Goal: Task Accomplishment & Management: Manage account settings

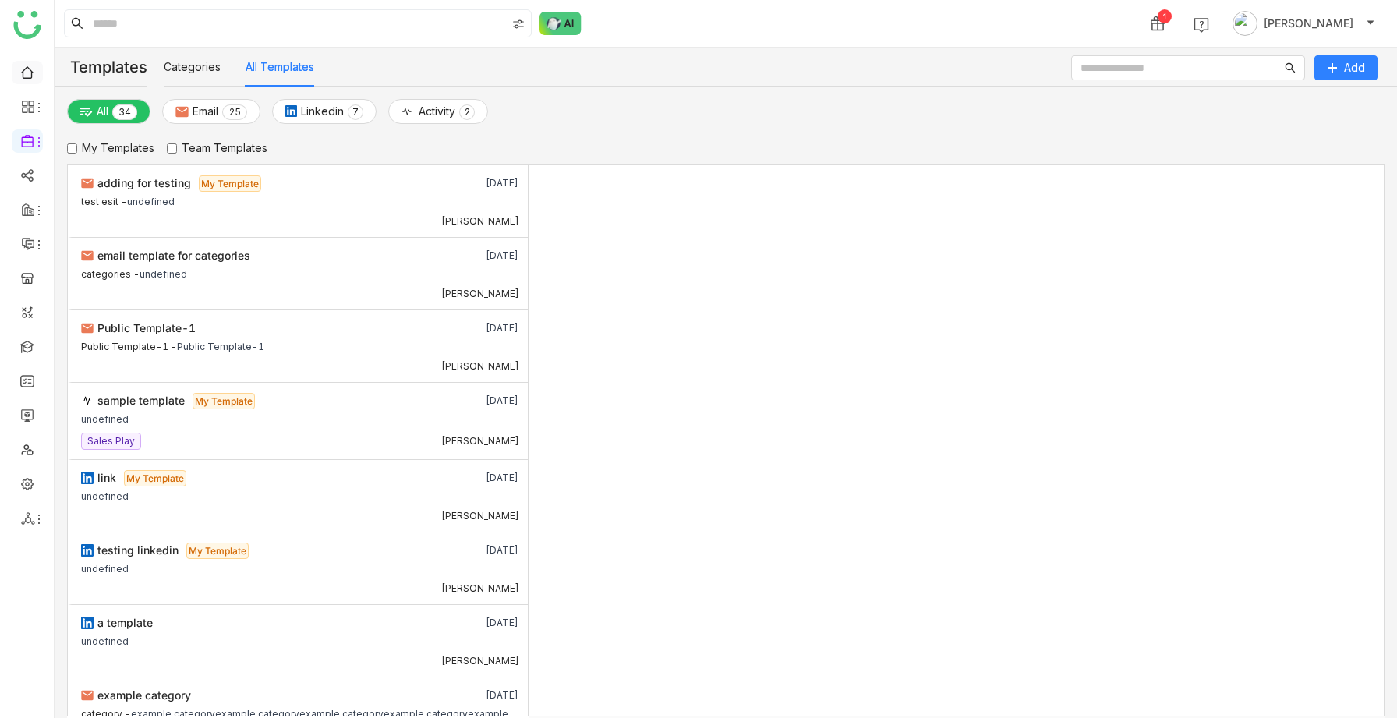
click at [30, 78] on link at bounding box center [27, 71] width 14 height 13
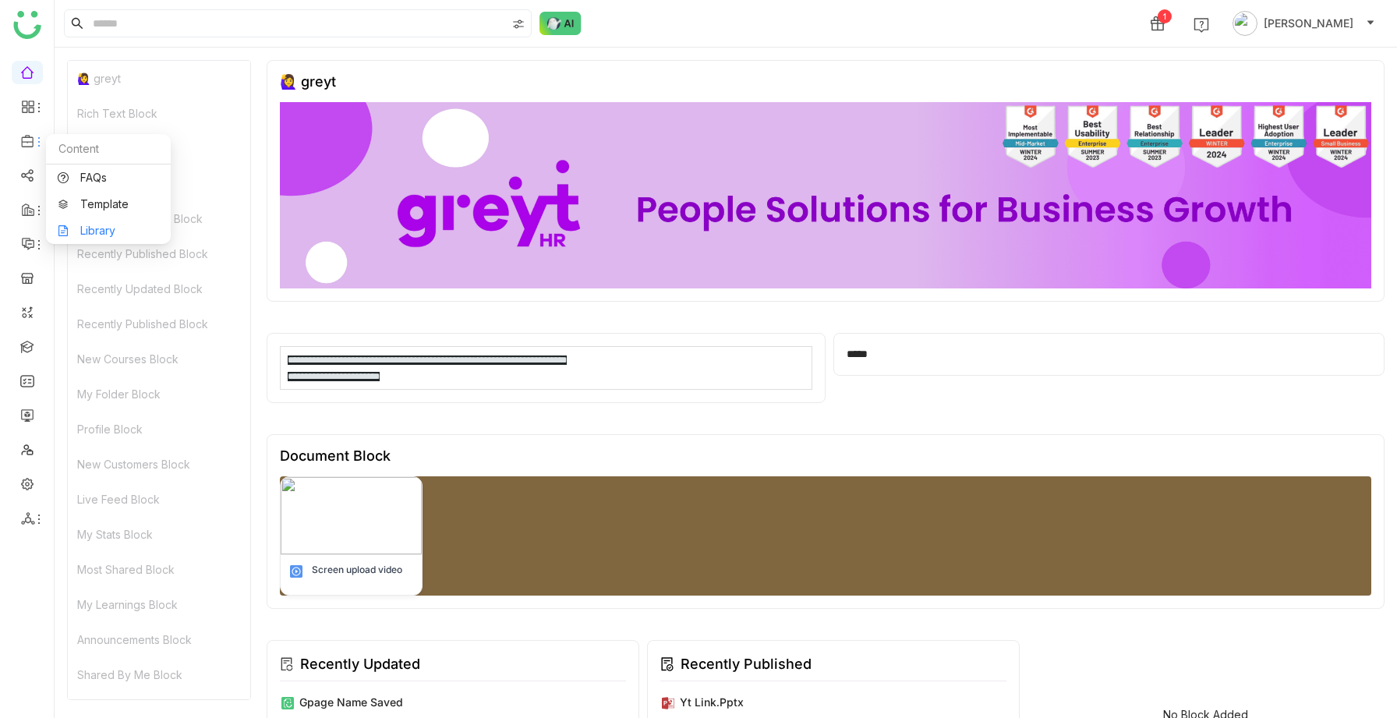
click at [90, 229] on link "Library" at bounding box center [108, 230] width 101 height 11
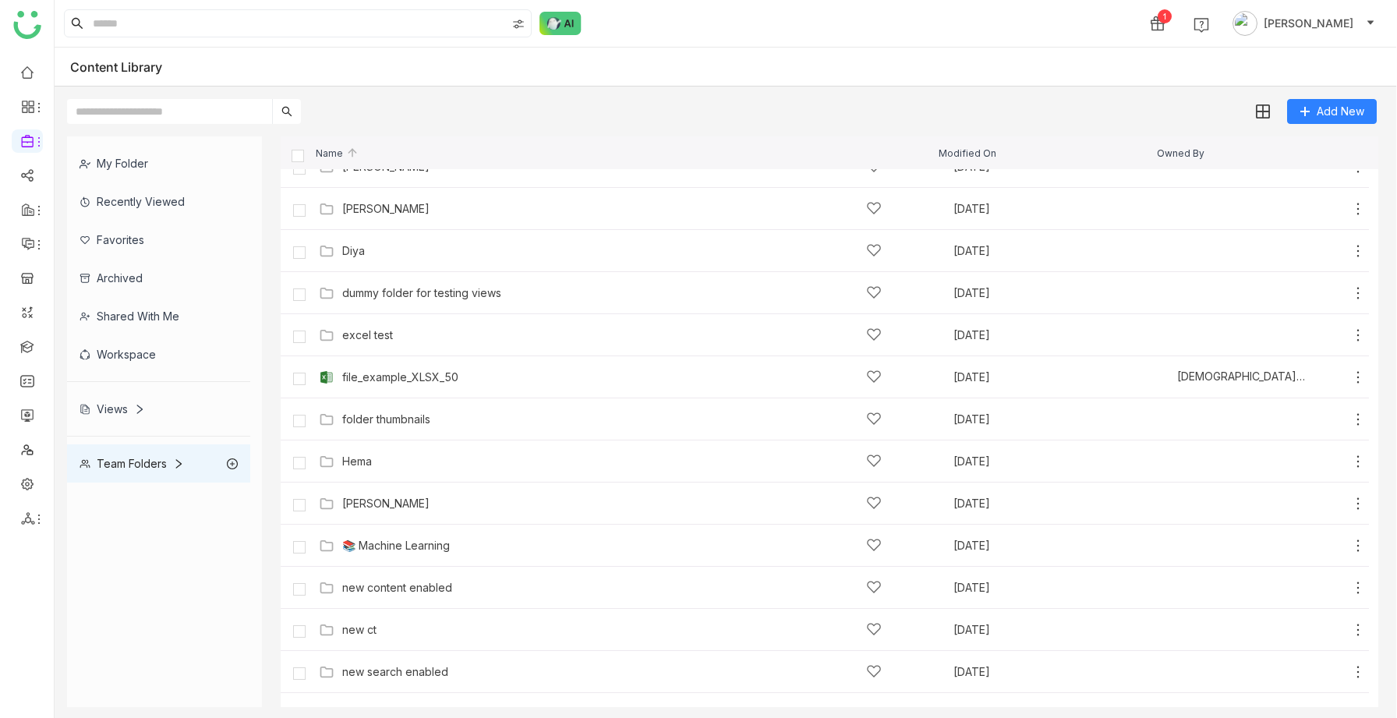
scroll to position [537, 0]
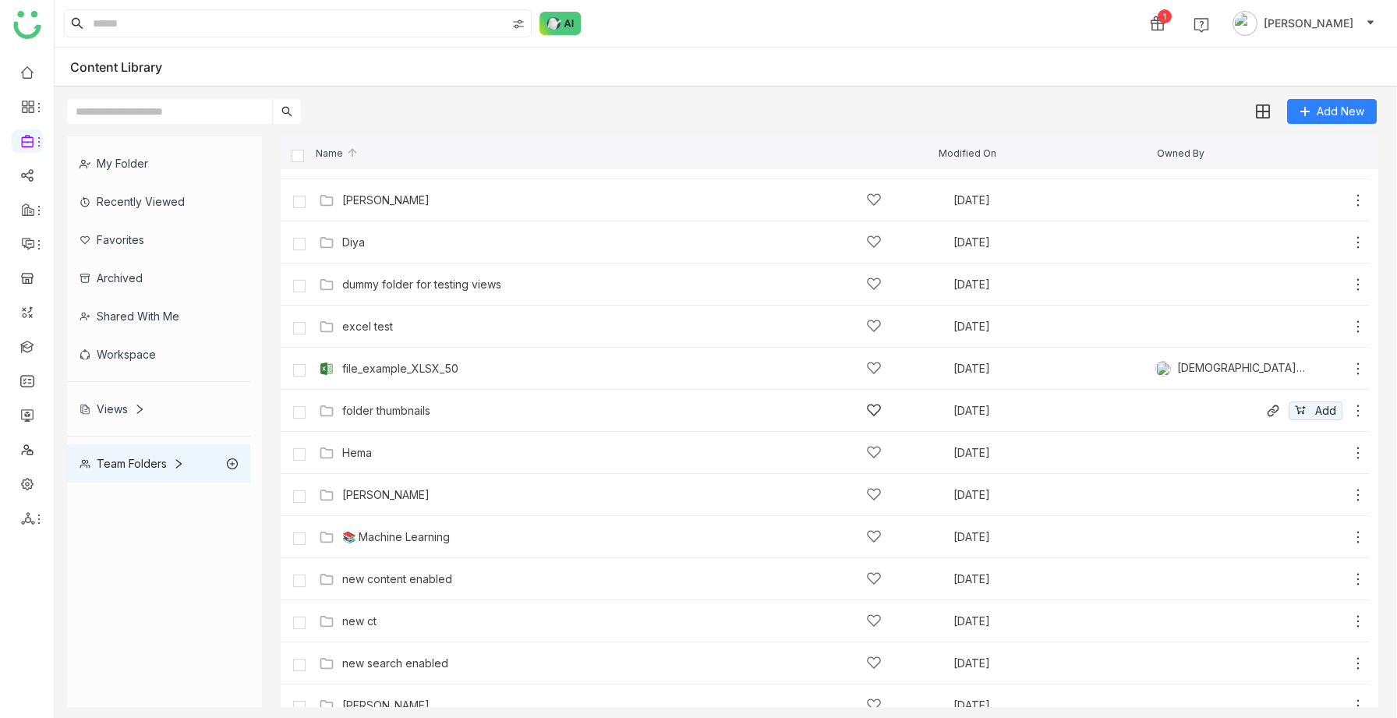
click at [404, 412] on div "folder thumbnails" at bounding box center [386, 410] width 88 height 12
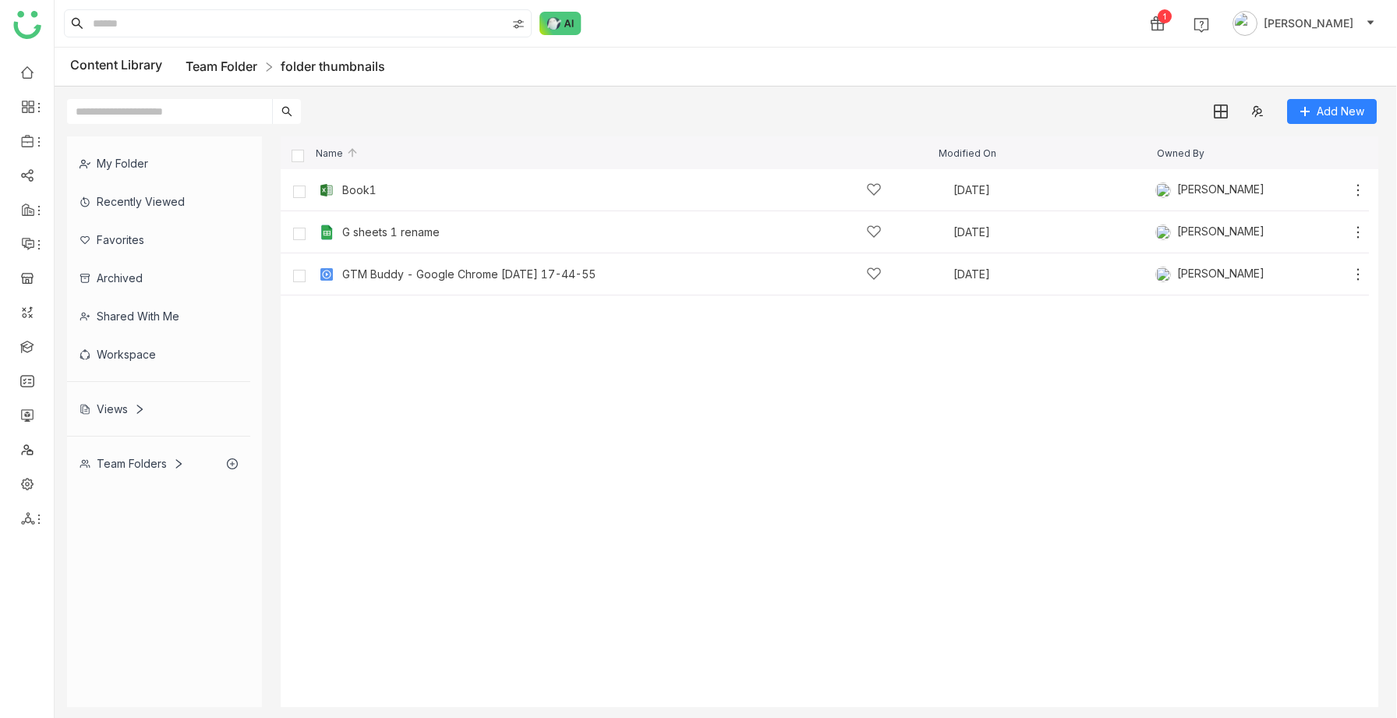
click at [220, 60] on link "Team Folder" at bounding box center [221, 66] width 72 height 16
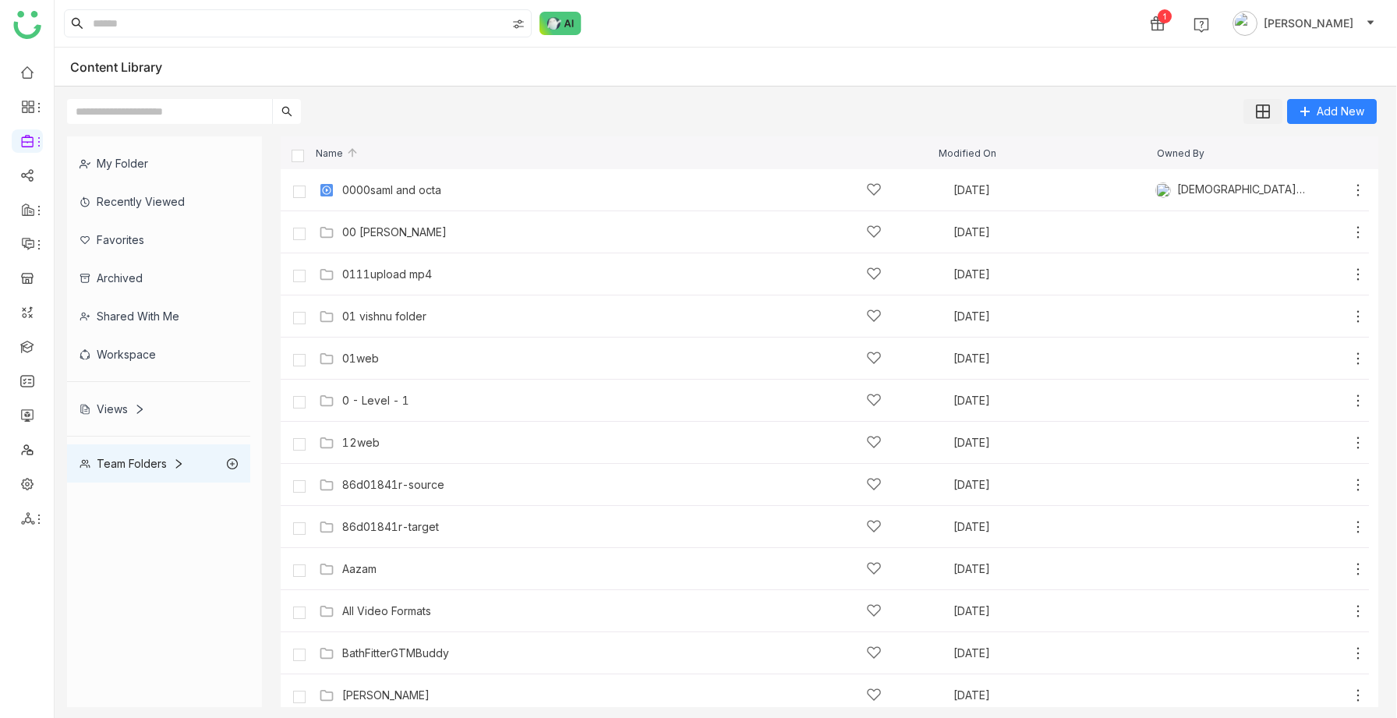
click at [1260, 118] on img at bounding box center [1263, 111] width 14 height 14
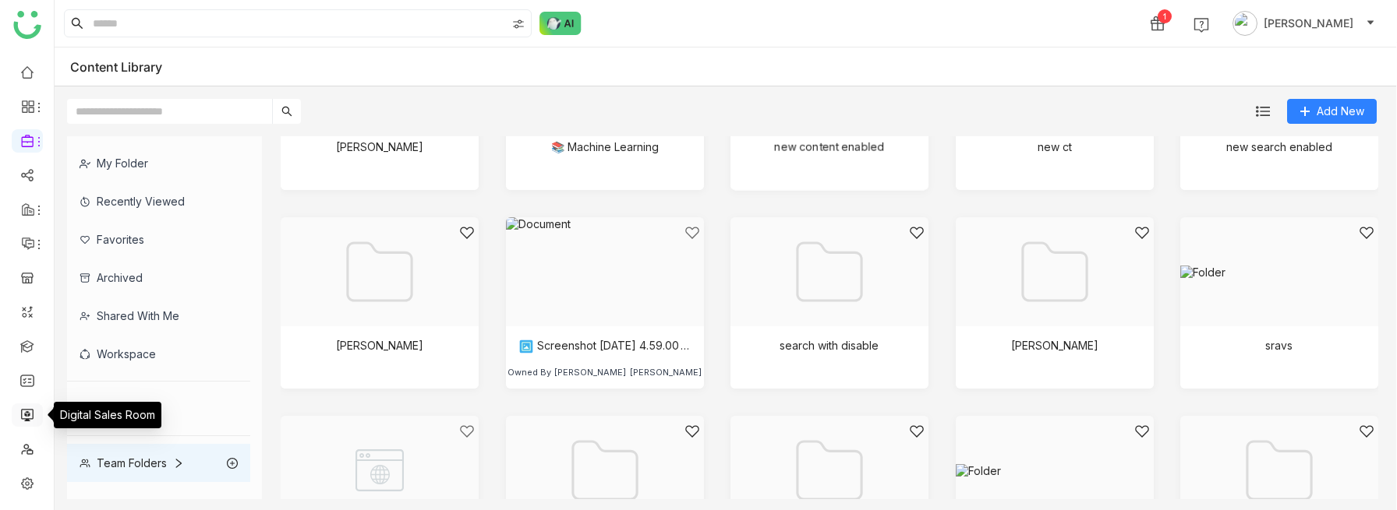
scroll to position [30, 0]
click at [26, 455] on link at bounding box center [27, 452] width 14 height 13
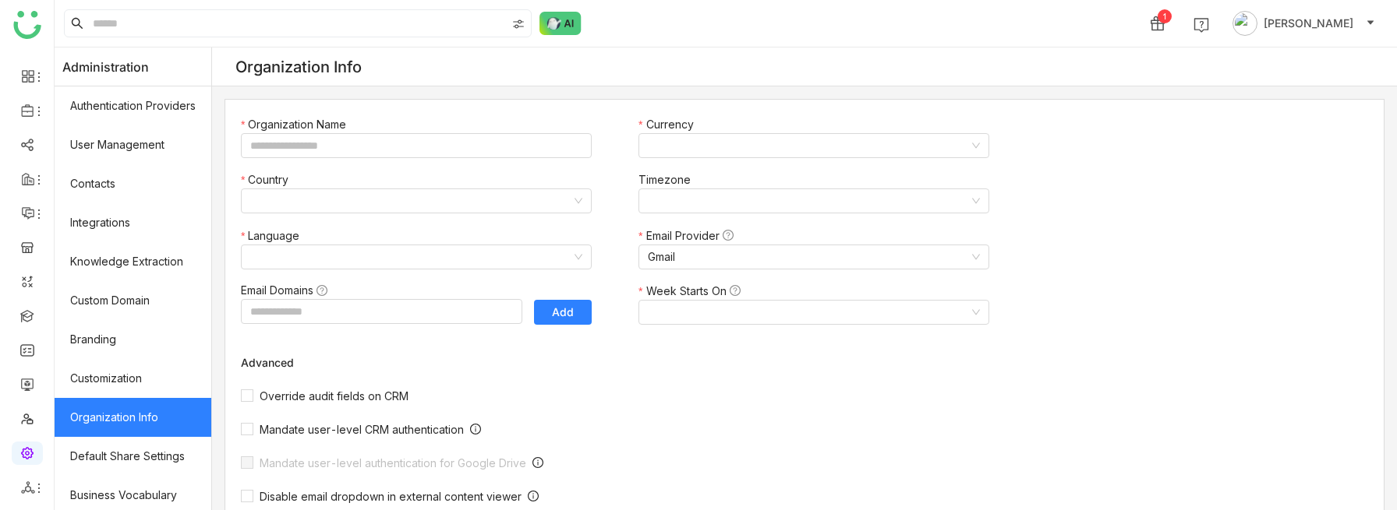
type input "*******"
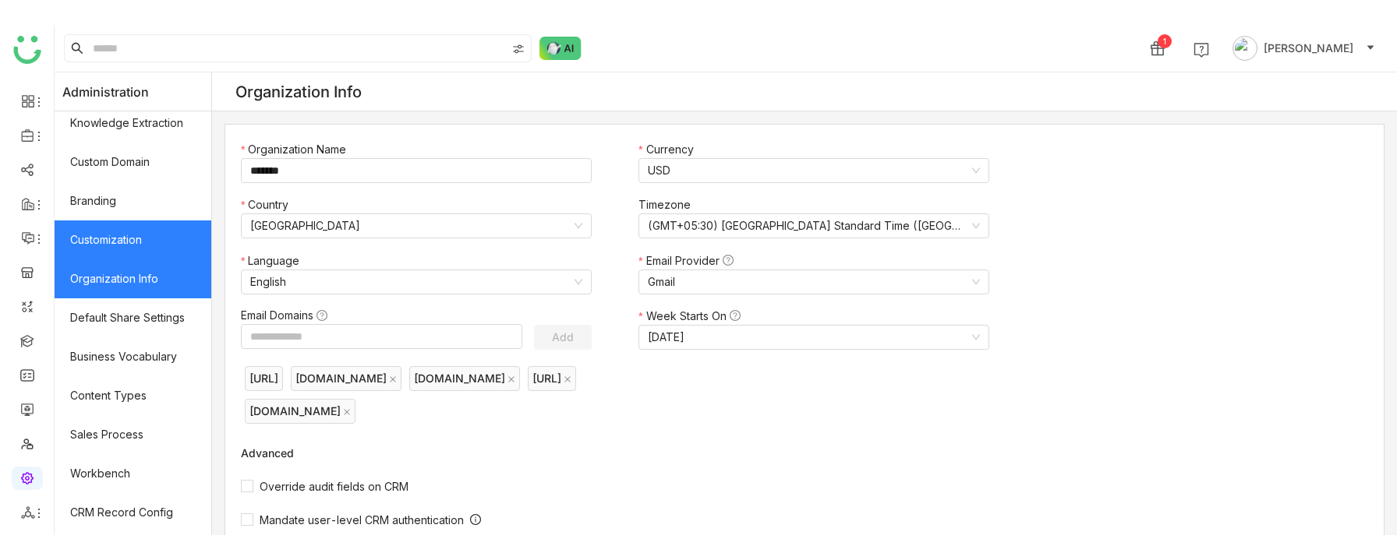
scroll to position [316, 0]
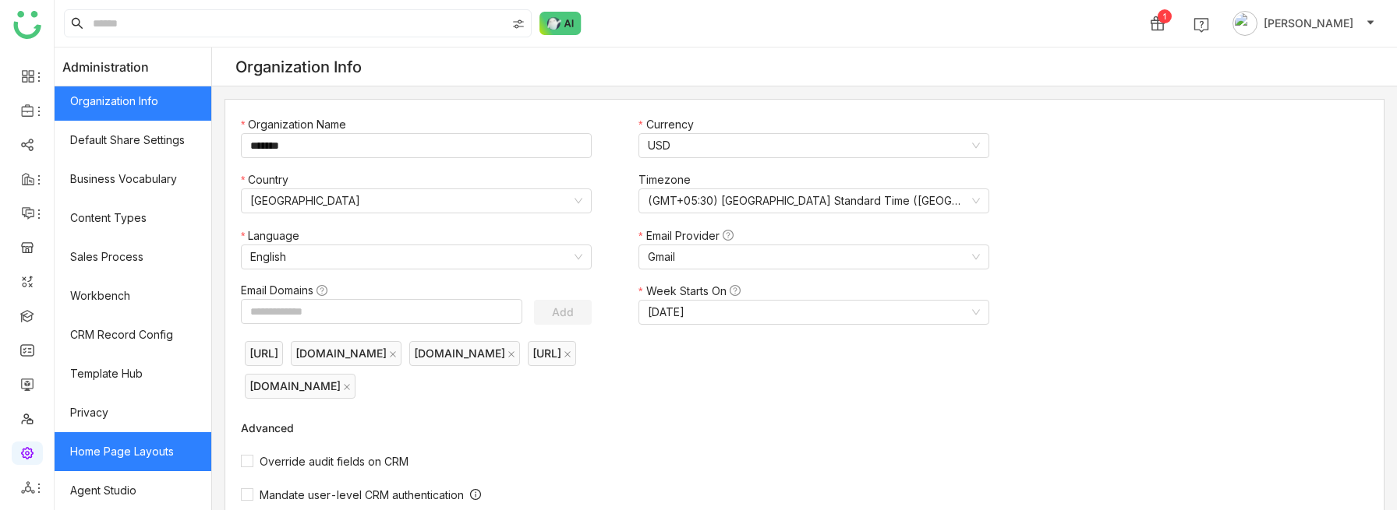
click at [126, 451] on link "Home Page Layouts" at bounding box center [133, 452] width 157 height 39
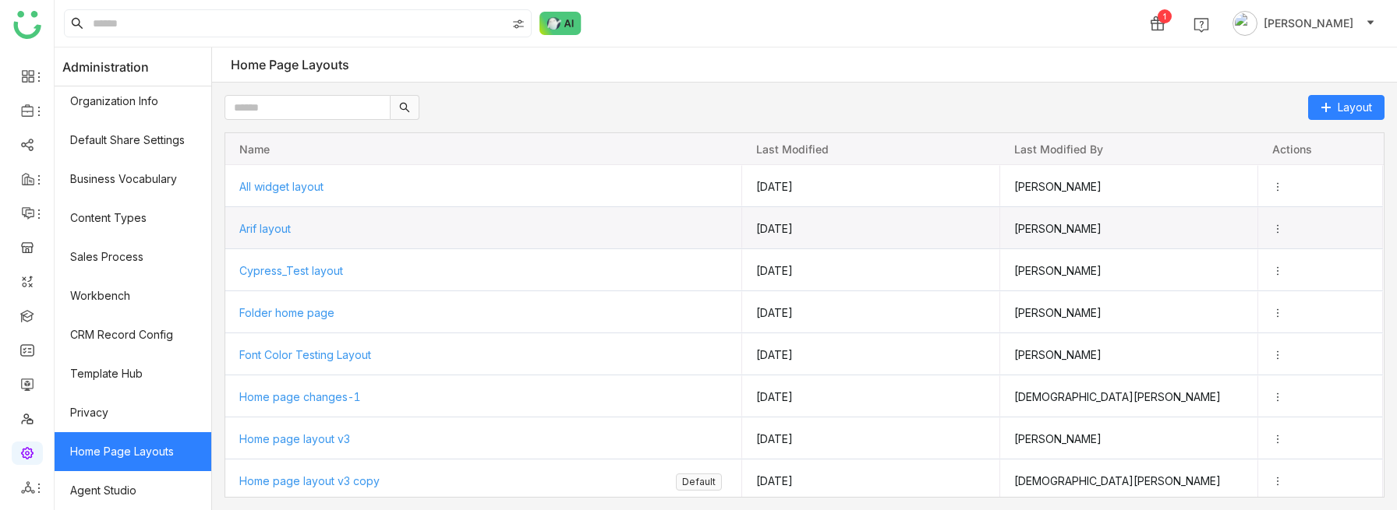
click at [276, 234] on span "Arif layout" at bounding box center [264, 228] width 51 height 13
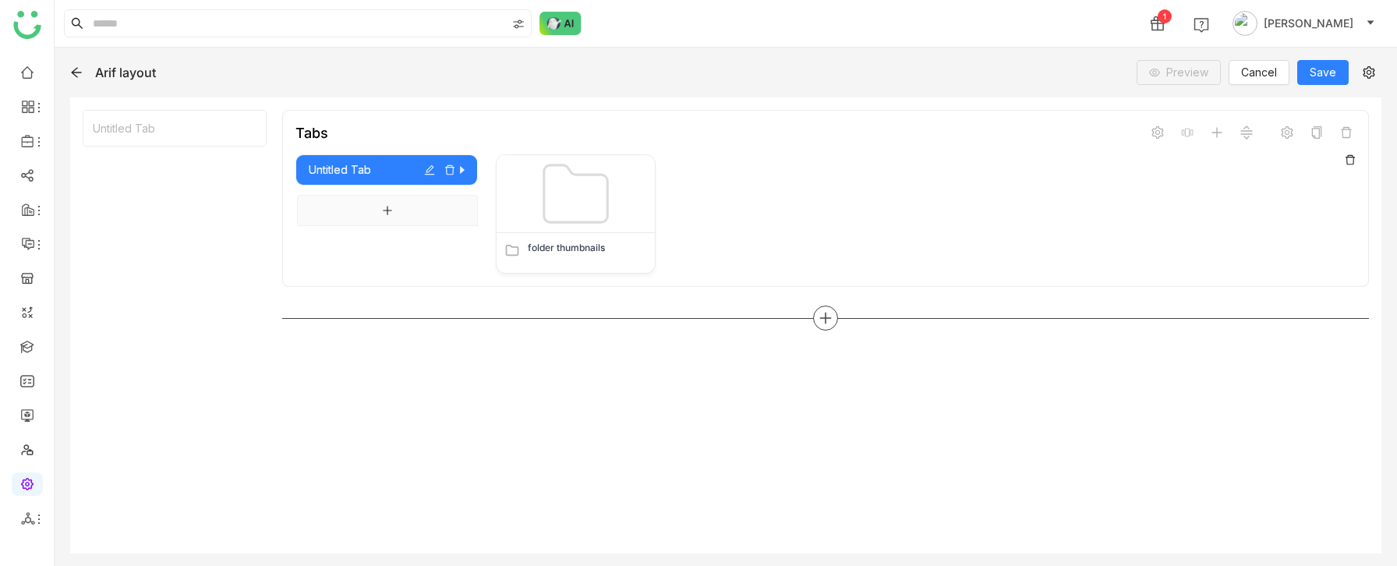
click at [821, 318] on icon at bounding box center [825, 318] width 11 height 2
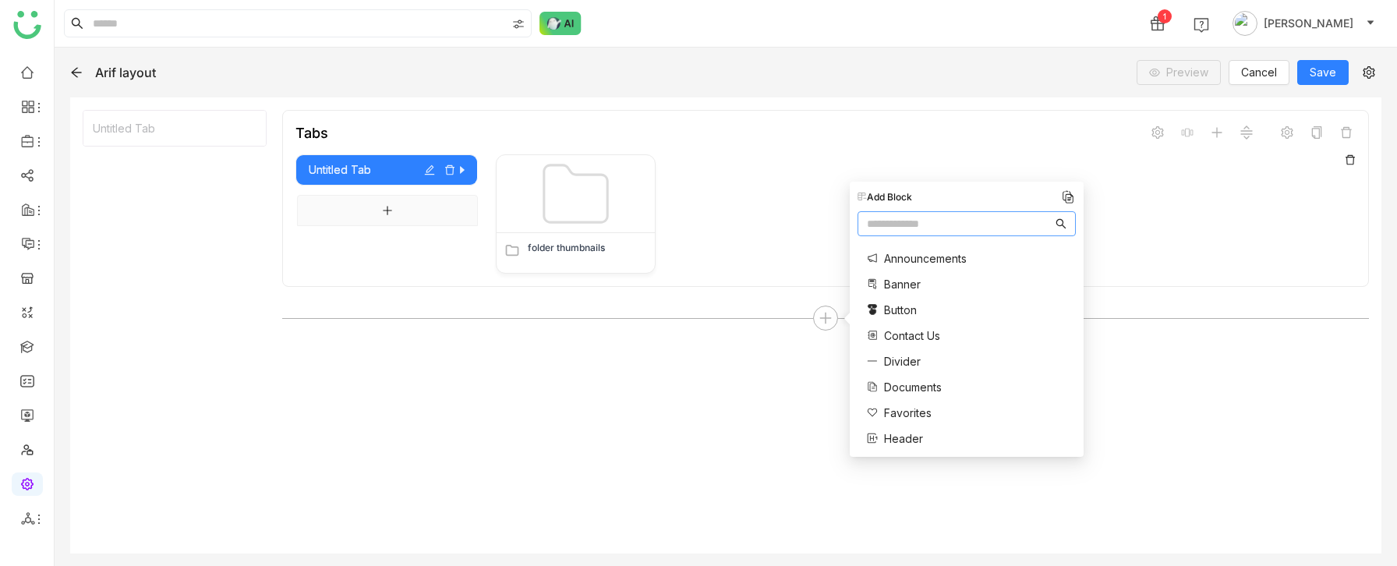
click at [900, 385] on span "Documents" at bounding box center [913, 387] width 58 height 16
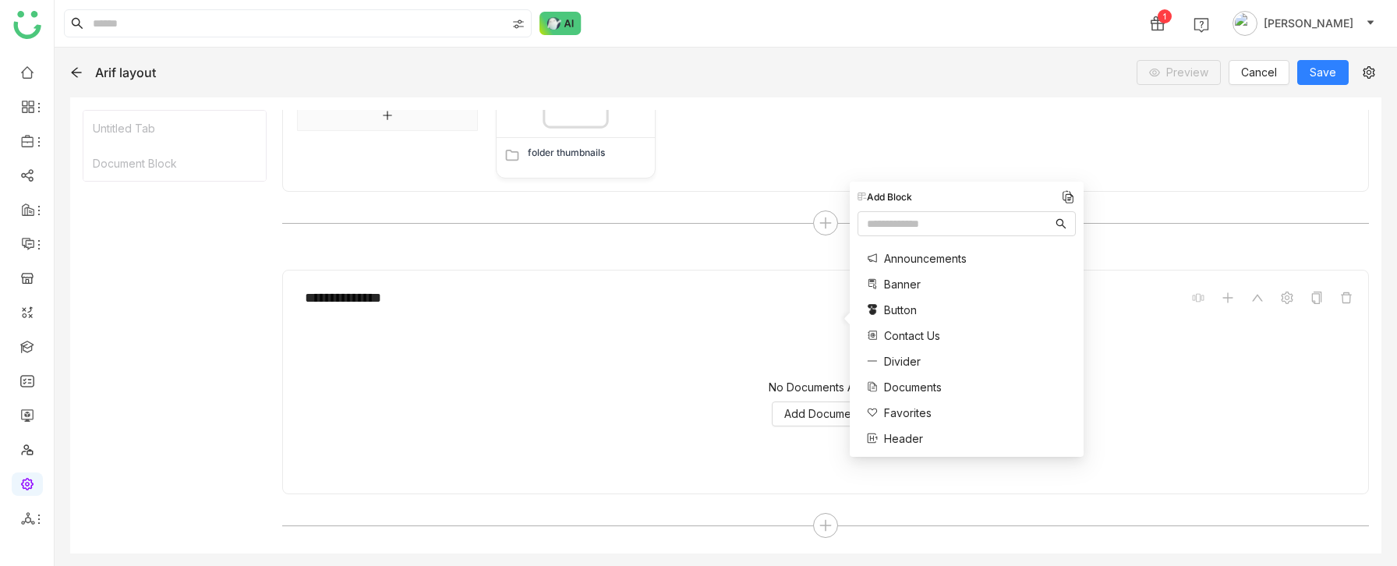
scroll to position [95, 0]
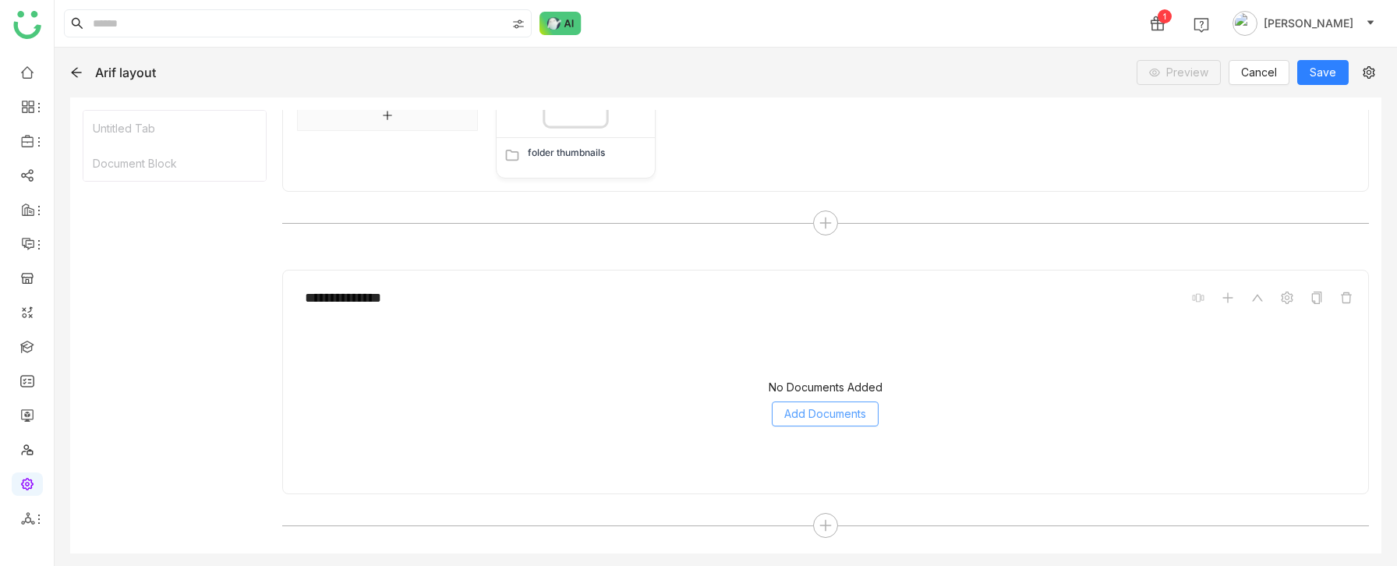
click at [835, 415] on span "Add Documents" at bounding box center [825, 413] width 82 height 17
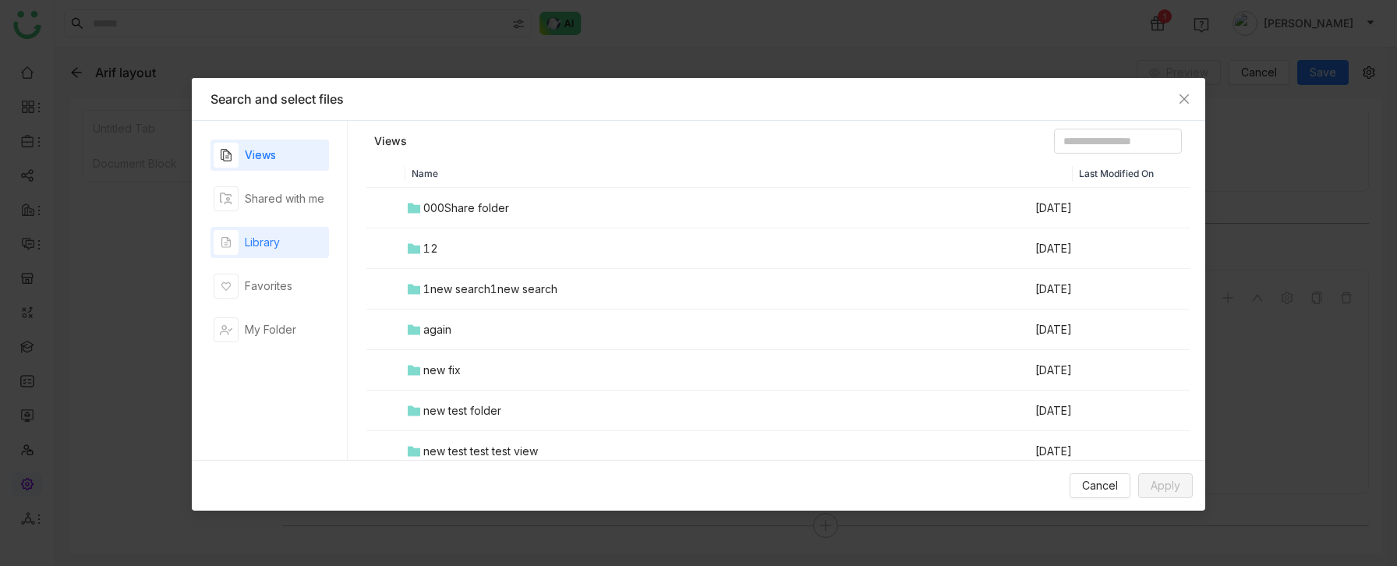
click at [268, 241] on div "Library" at bounding box center [262, 242] width 35 height 17
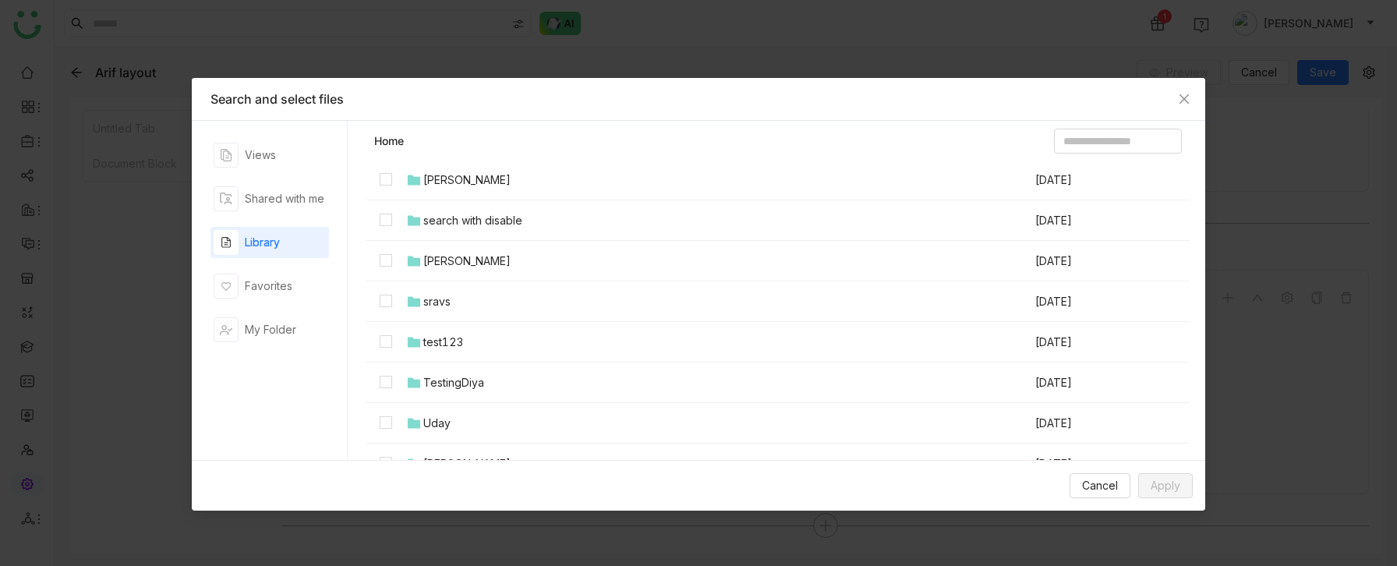
scroll to position [969, 0]
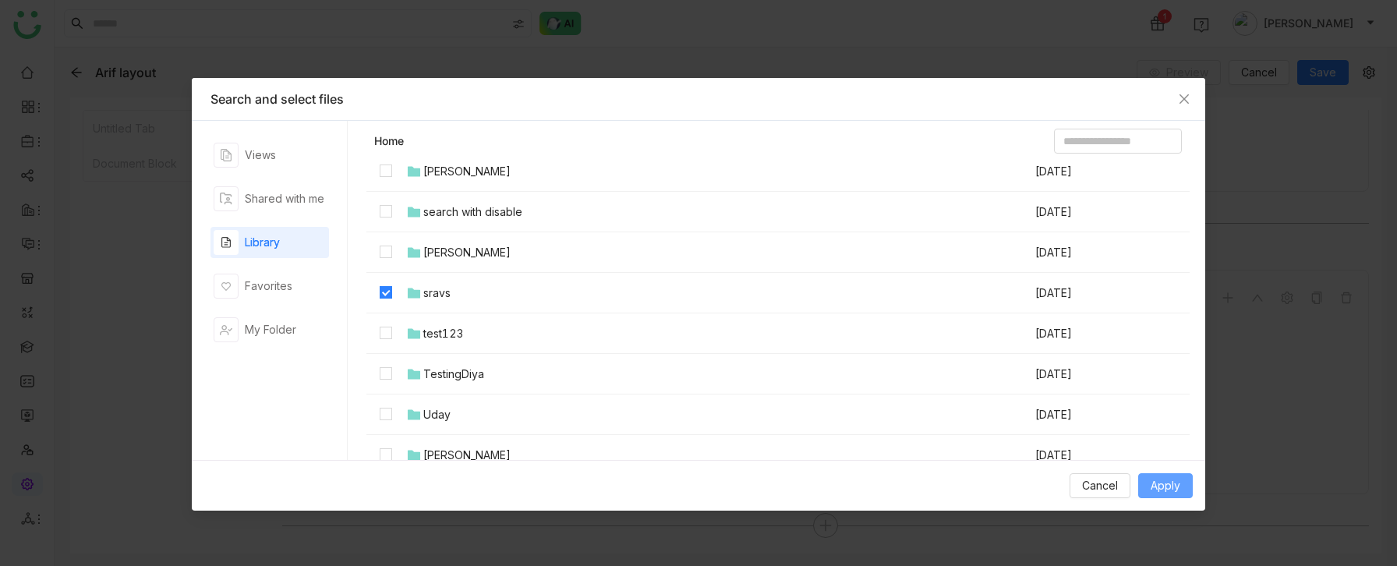
click at [1174, 480] on span "Apply" at bounding box center [1165, 485] width 30 height 17
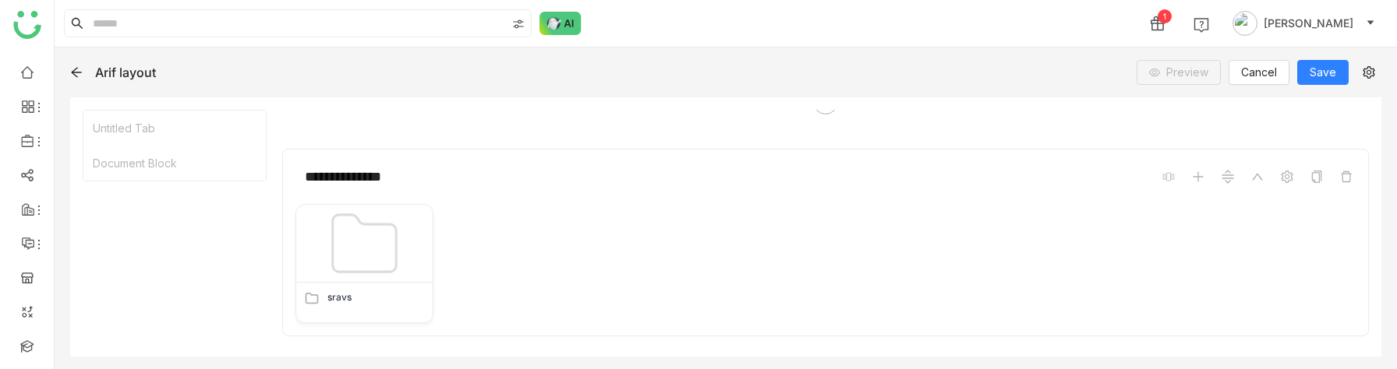
scroll to position [213, 0]
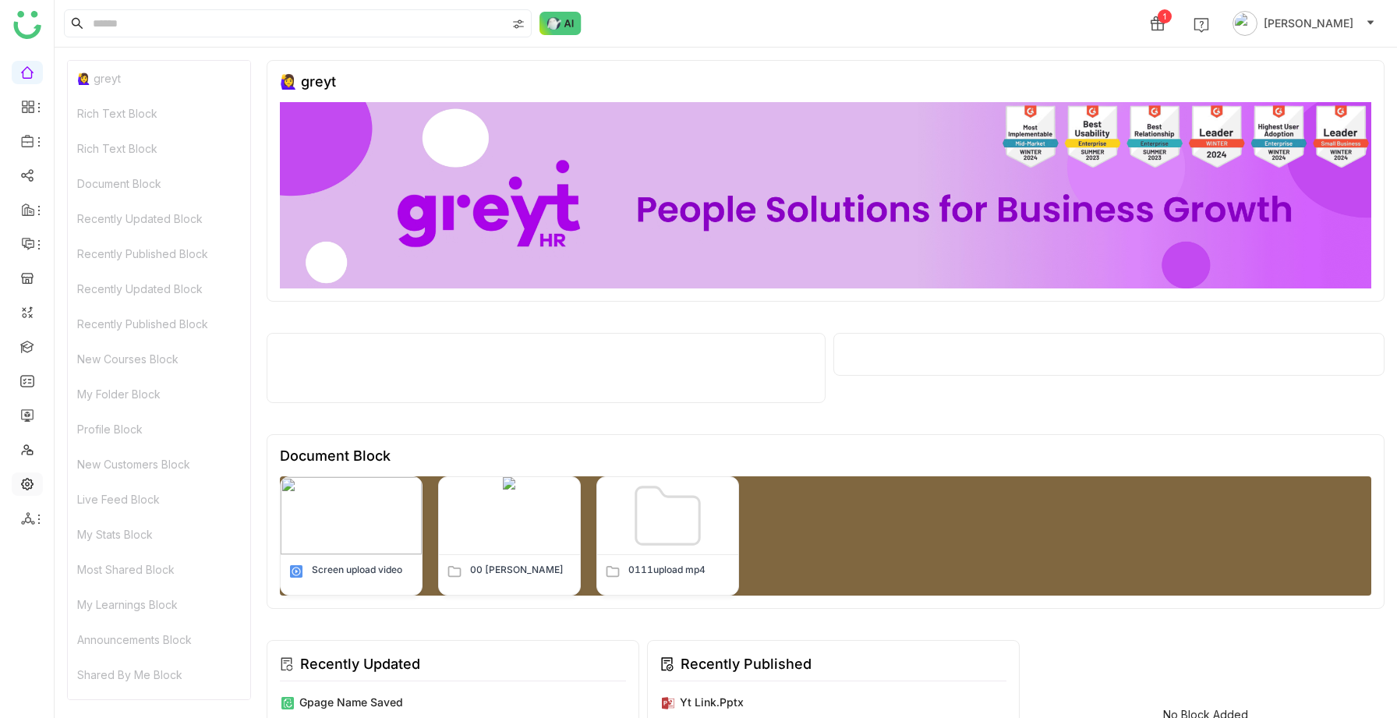
click at [26, 489] on link at bounding box center [27, 482] width 14 height 13
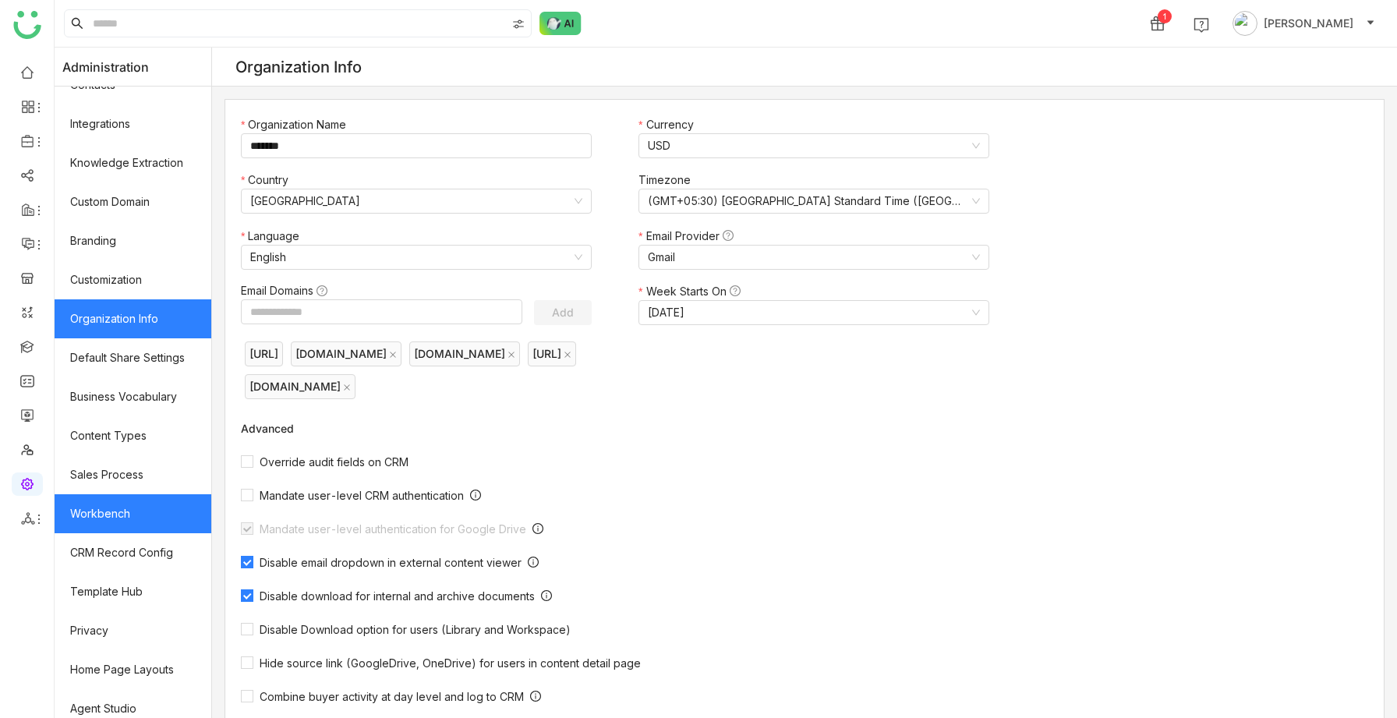
scroll to position [109, 0]
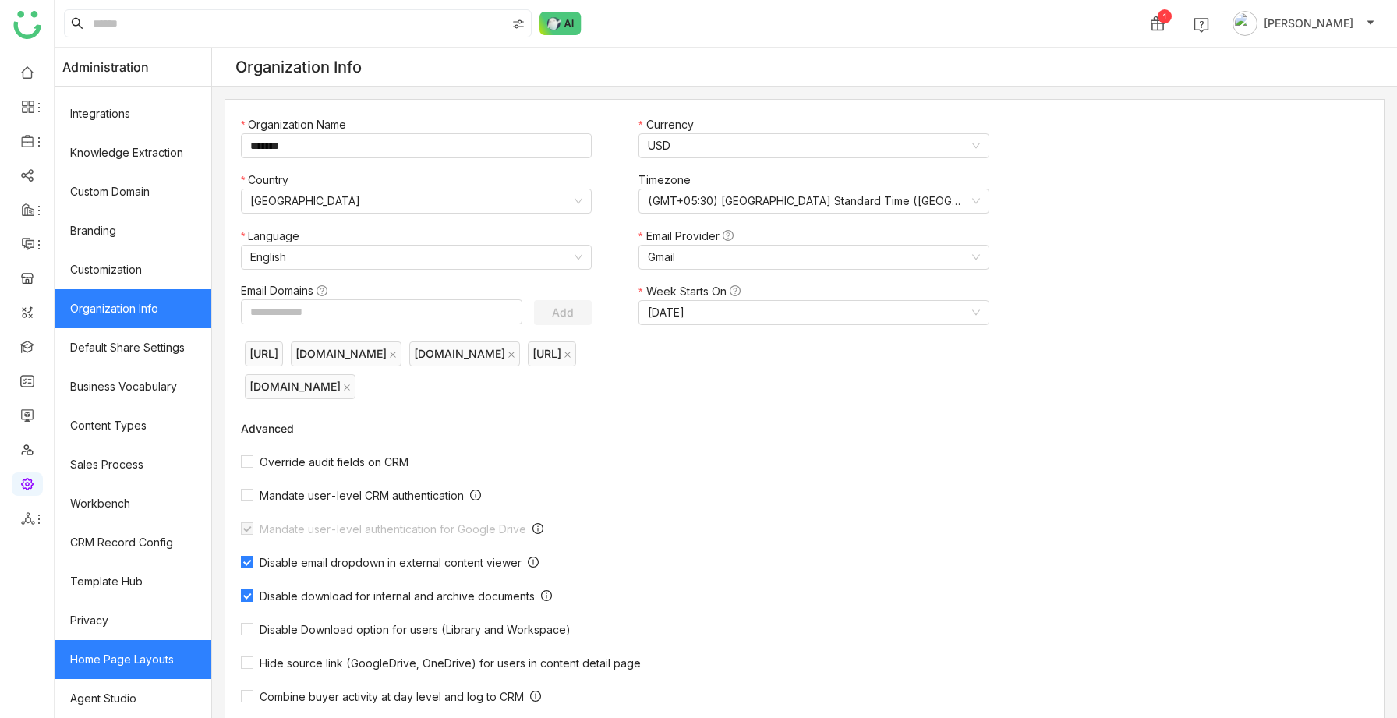
click at [126, 659] on link "Home Page Layouts" at bounding box center [133, 659] width 157 height 39
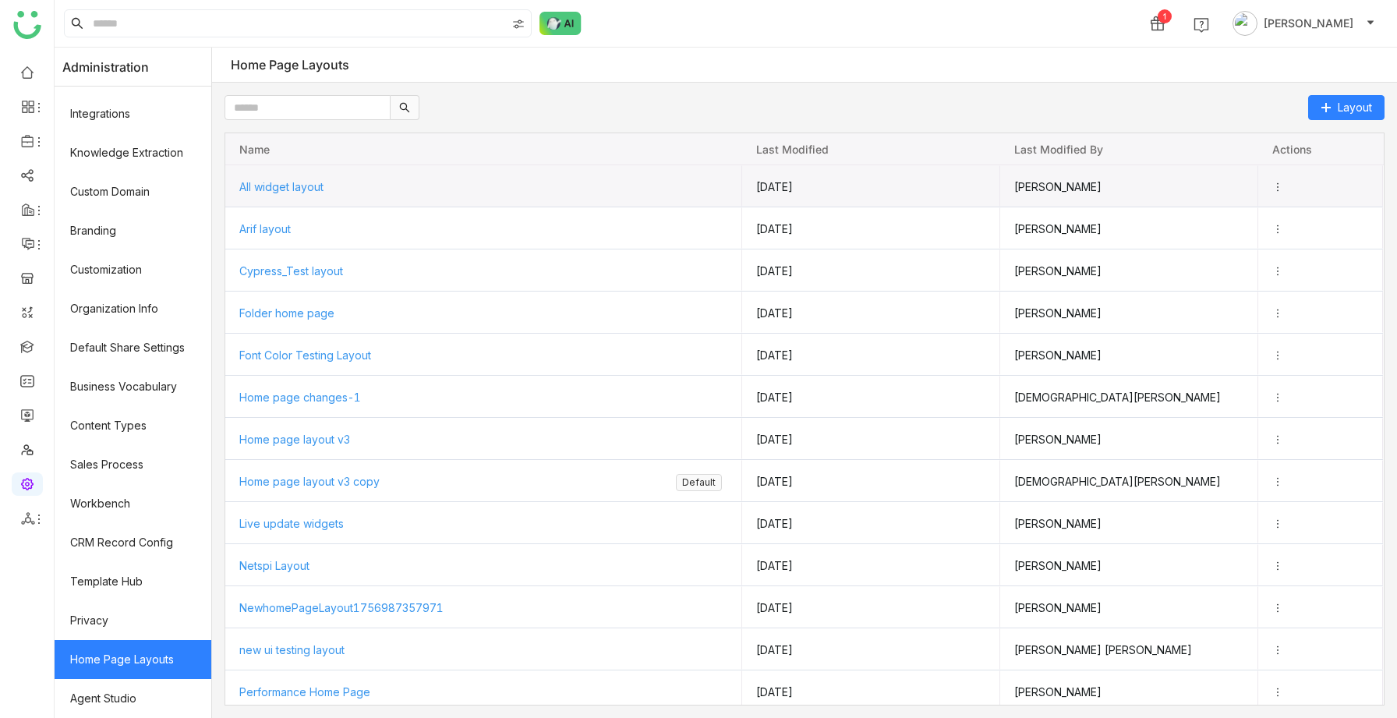
click at [306, 185] on span "All widget layout" at bounding box center [281, 186] width 84 height 13
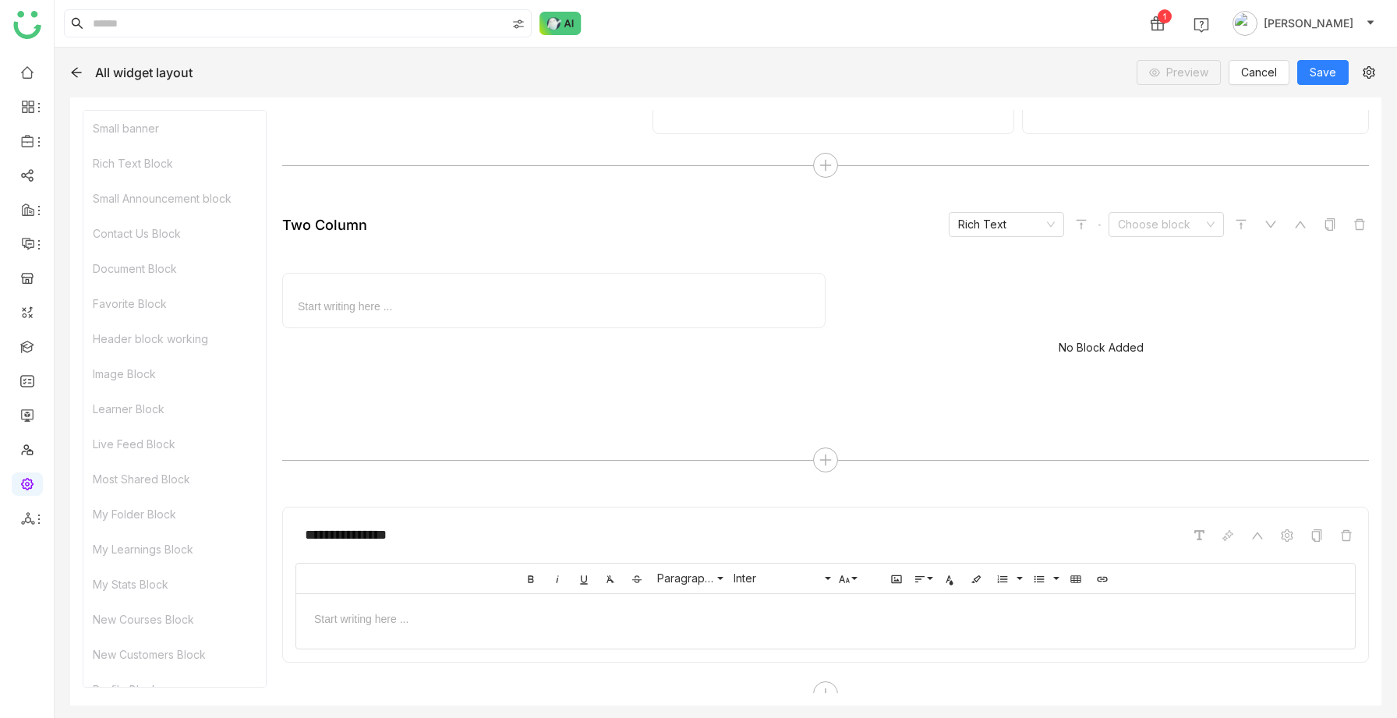
scroll to position [8185, 0]
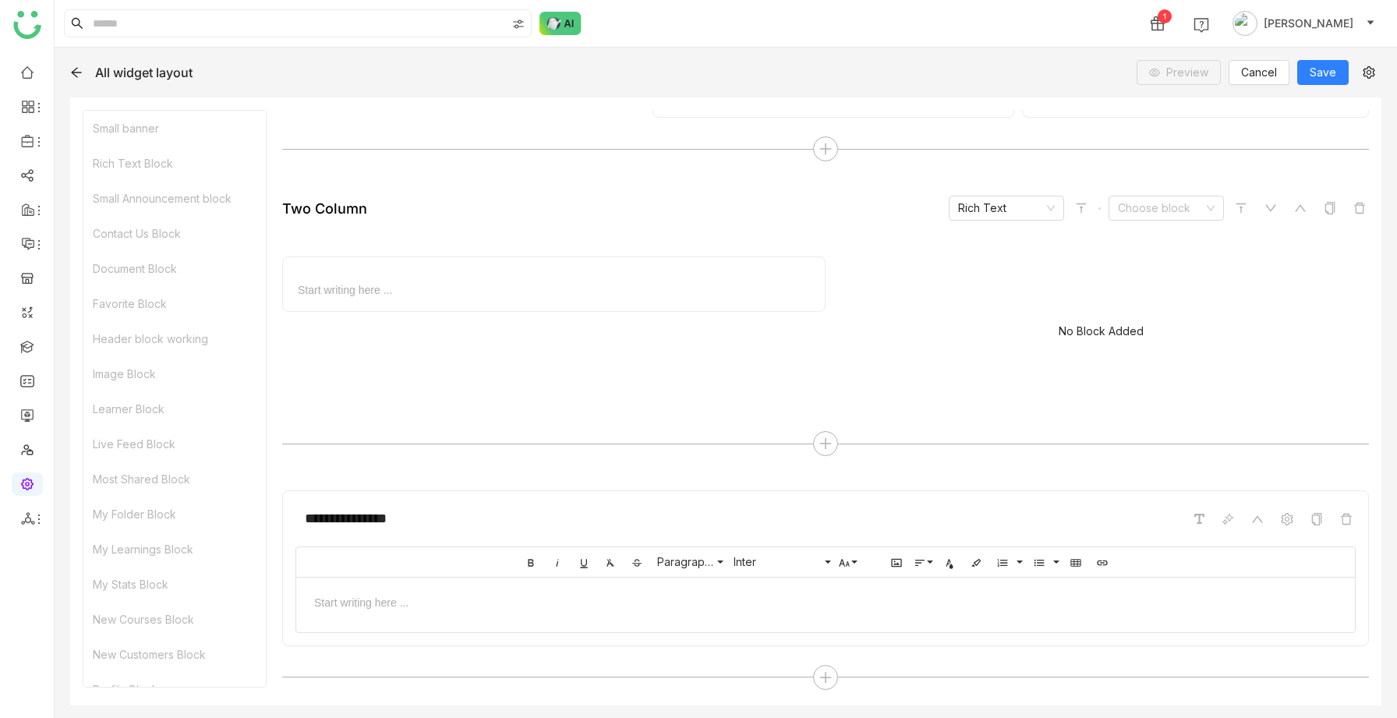
click at [77, 69] on icon at bounding box center [76, 72] width 12 height 12
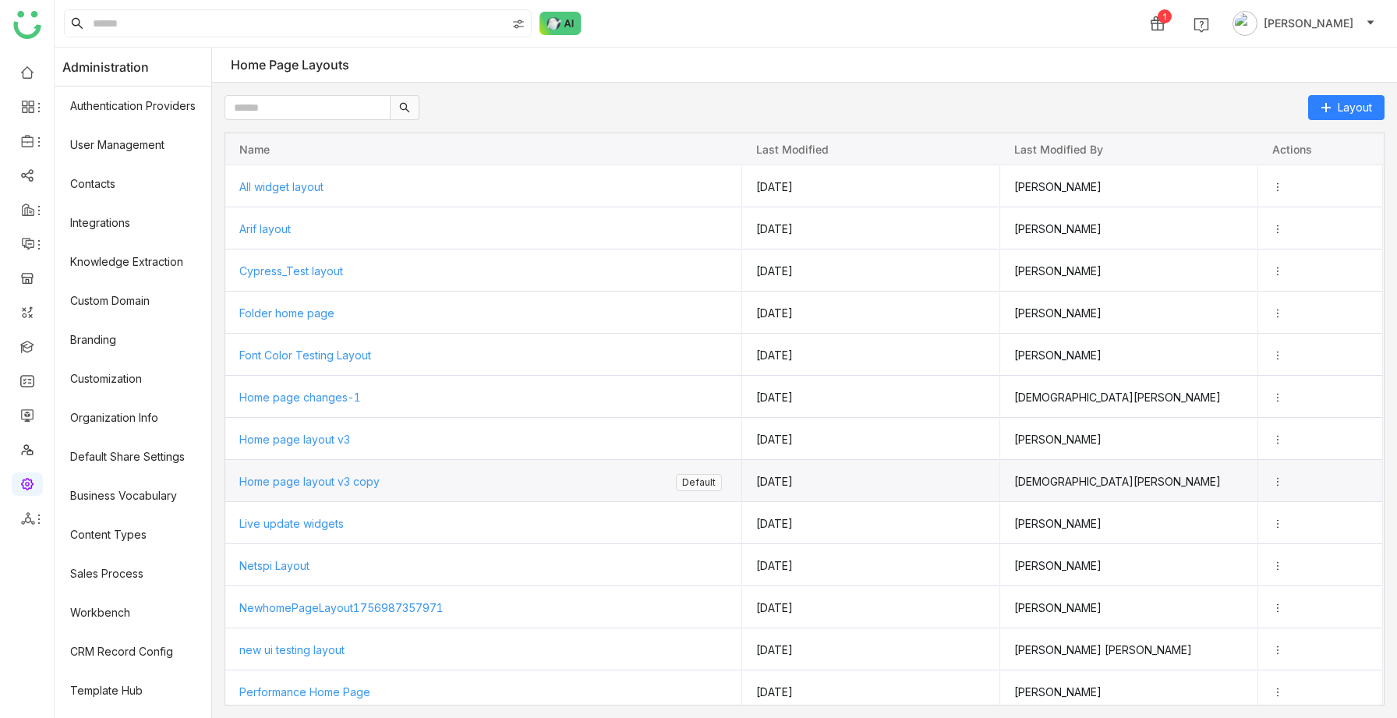
scroll to position [512, 0]
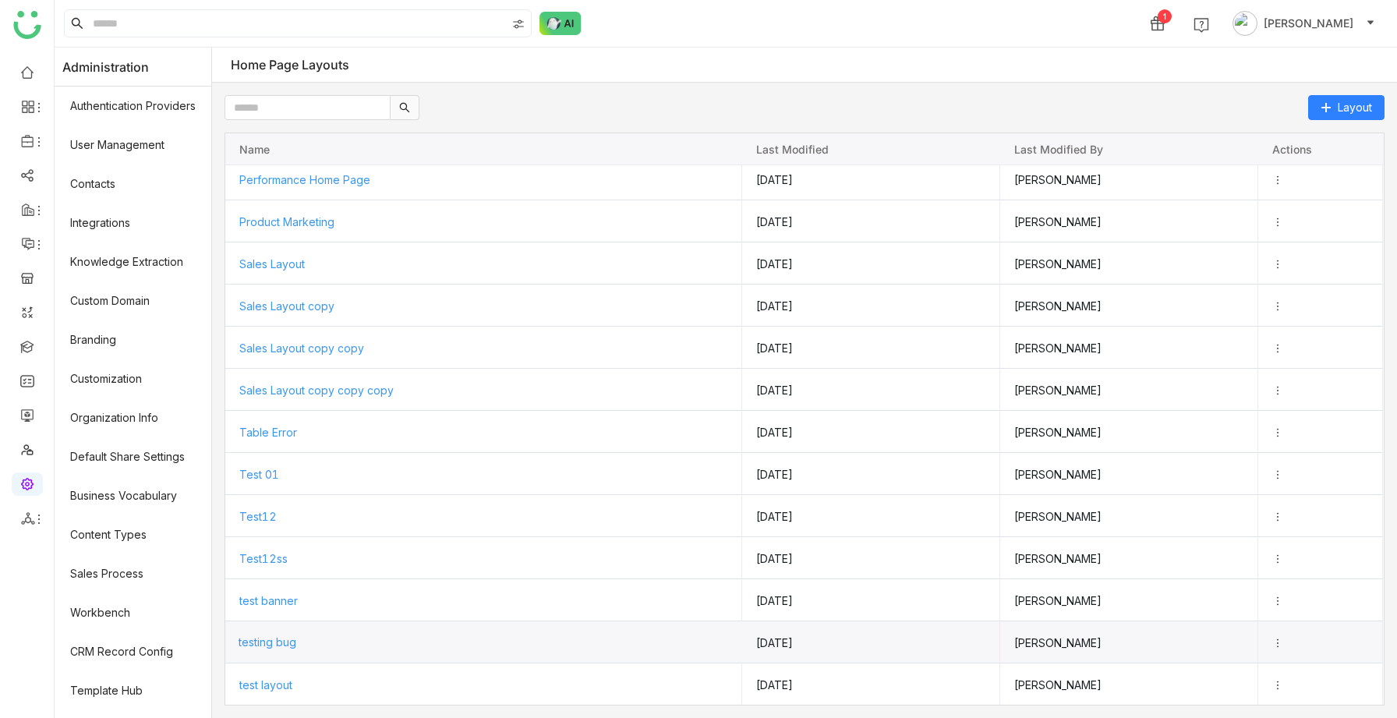
click at [288, 631] on div "testing bug" at bounding box center [483, 641] width 490 height 41
click at [289, 641] on span "testing bug" at bounding box center [267, 641] width 58 height 13
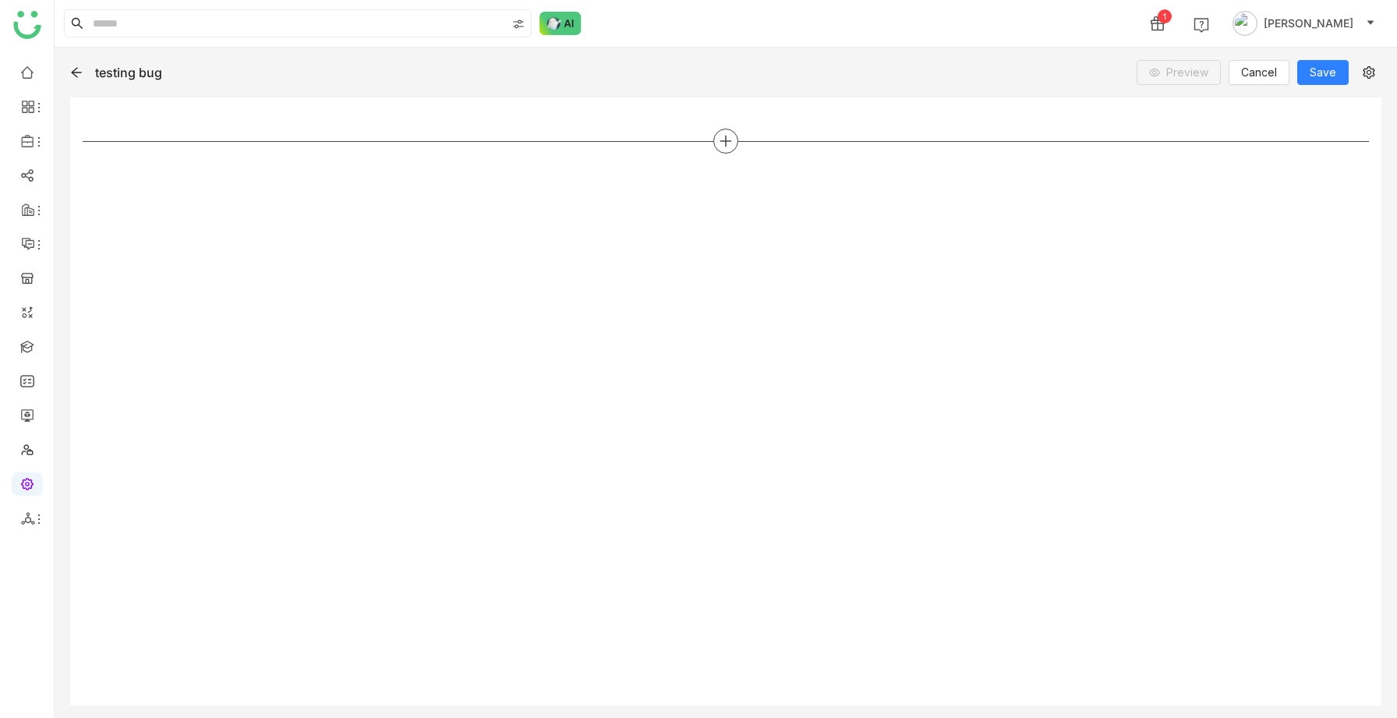
click at [729, 138] on icon at bounding box center [726, 141] width 14 height 14
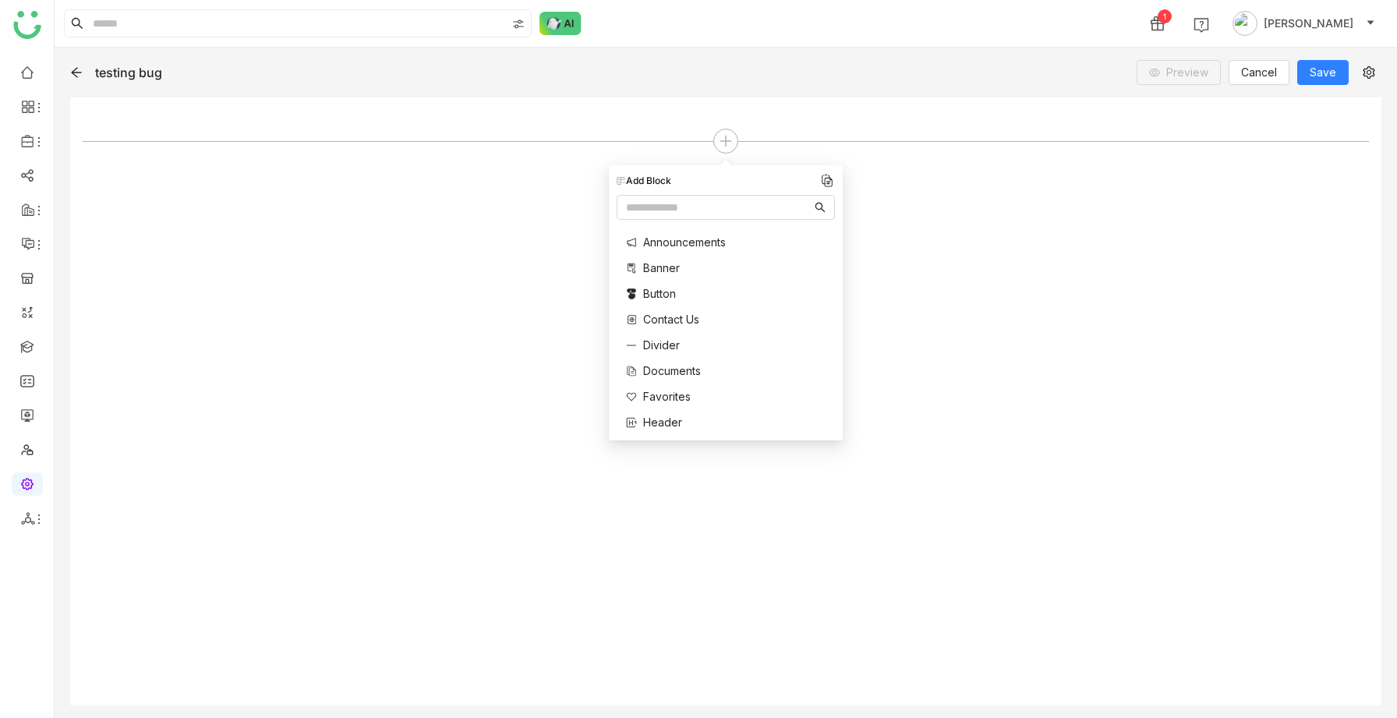
click at [655, 371] on span "Documents" at bounding box center [672, 370] width 58 height 16
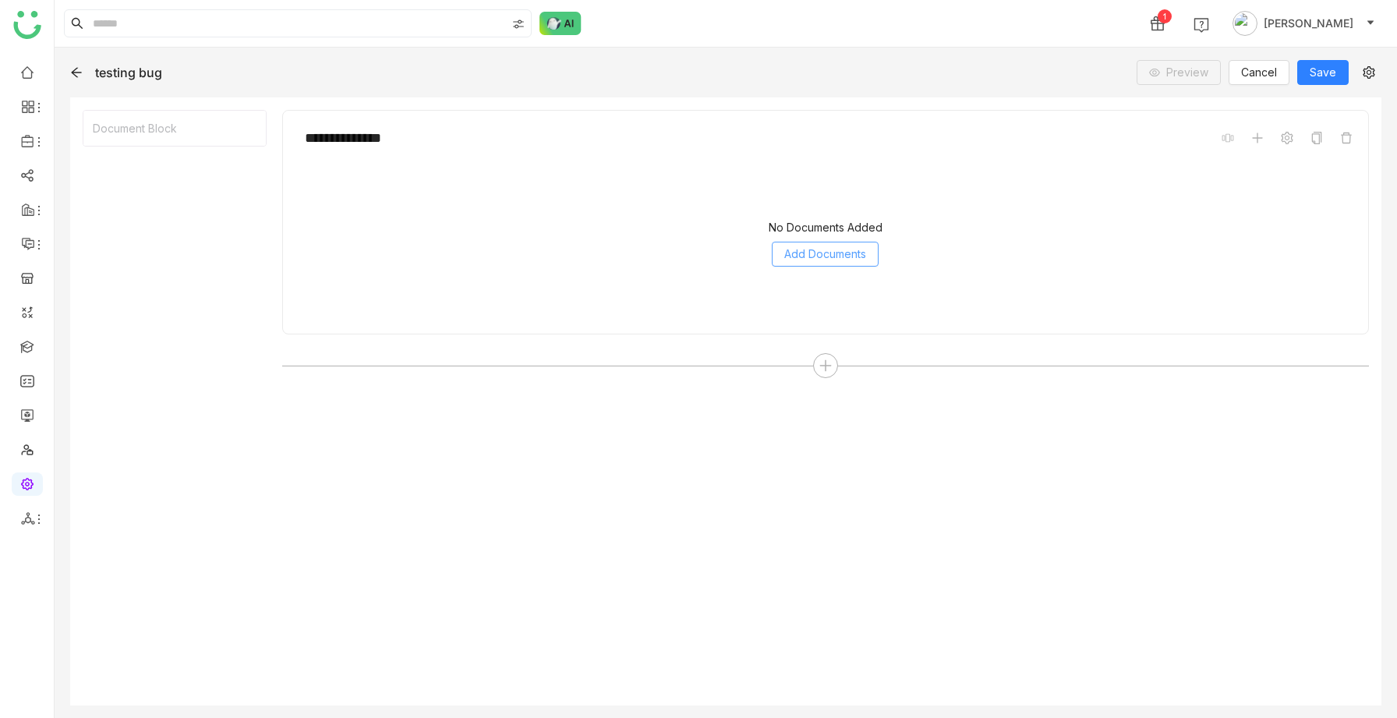
click at [813, 254] on span "Add Documents" at bounding box center [825, 254] width 82 height 17
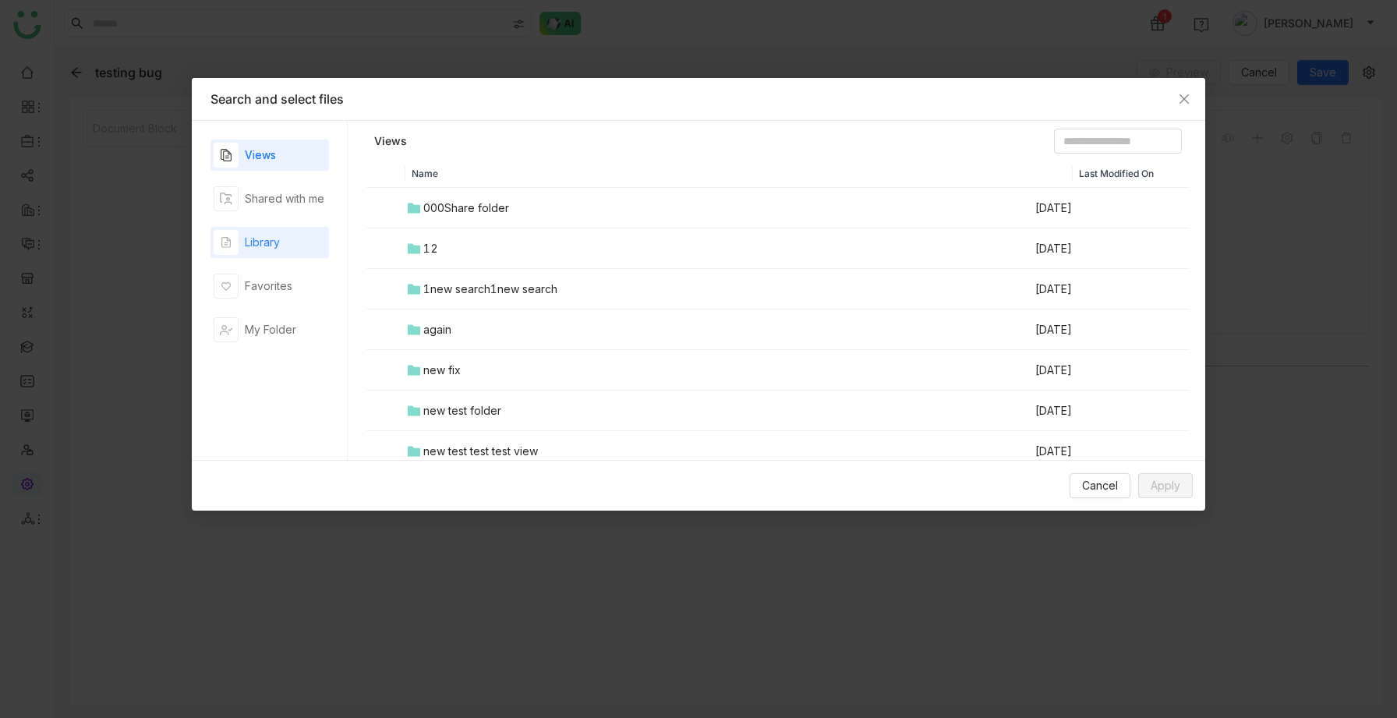
click at [232, 241] on div "button" at bounding box center [226, 242] width 25 height 25
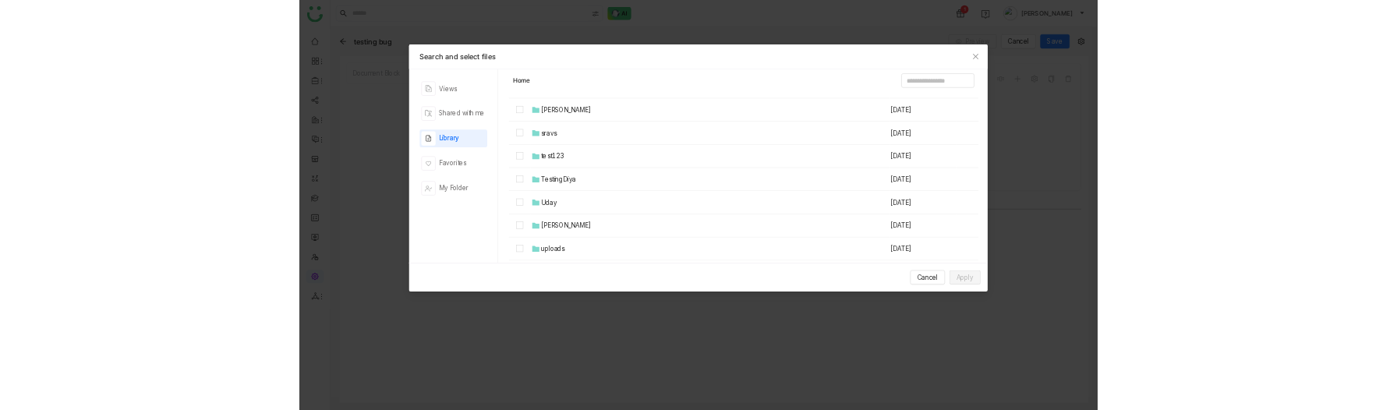
scroll to position [1040, 0]
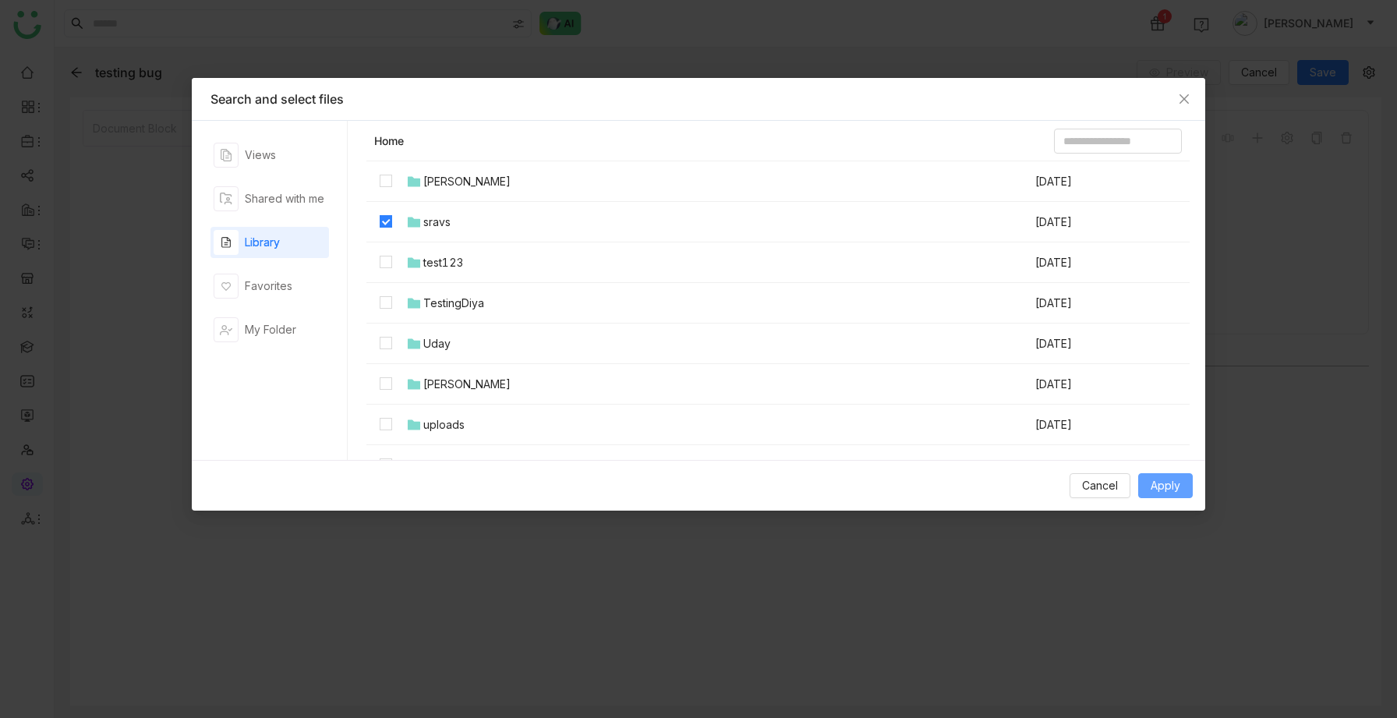
click at [1161, 489] on span "Apply" at bounding box center [1165, 485] width 30 height 17
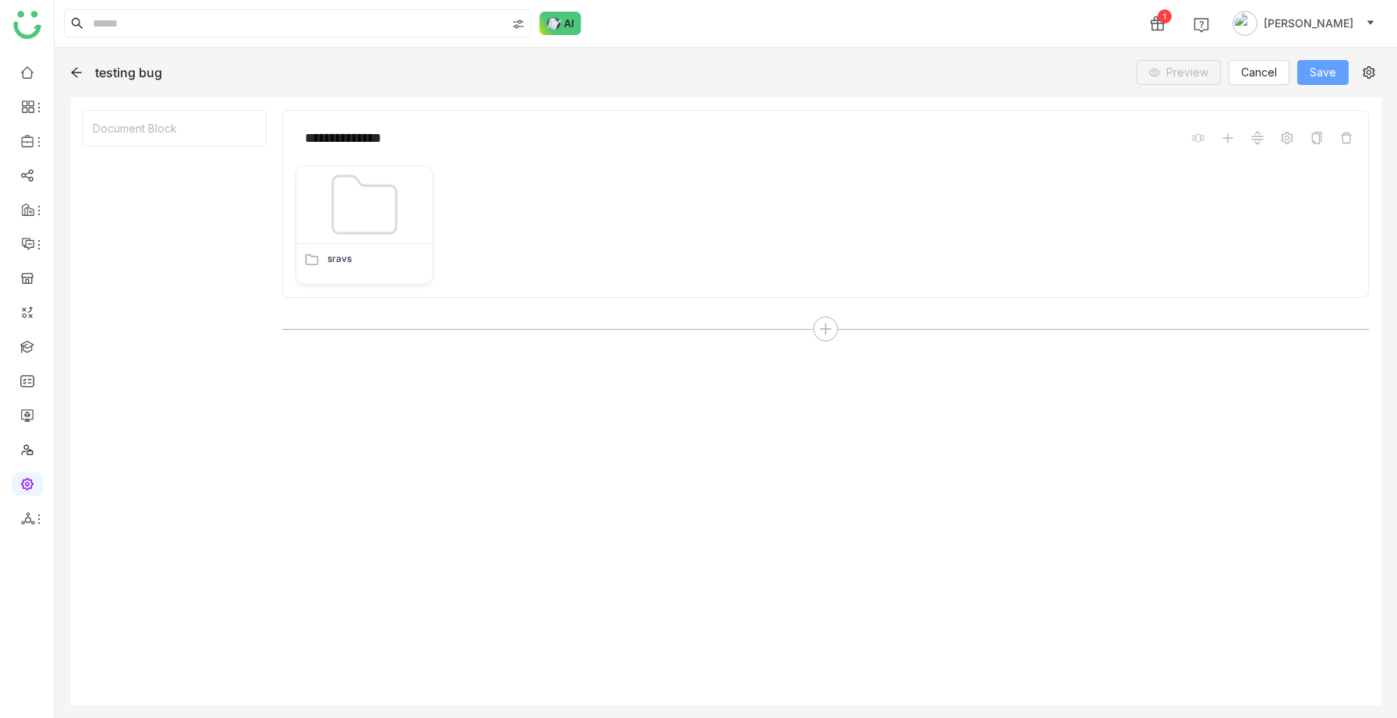
click at [1321, 79] on span "Save" at bounding box center [1322, 72] width 26 height 17
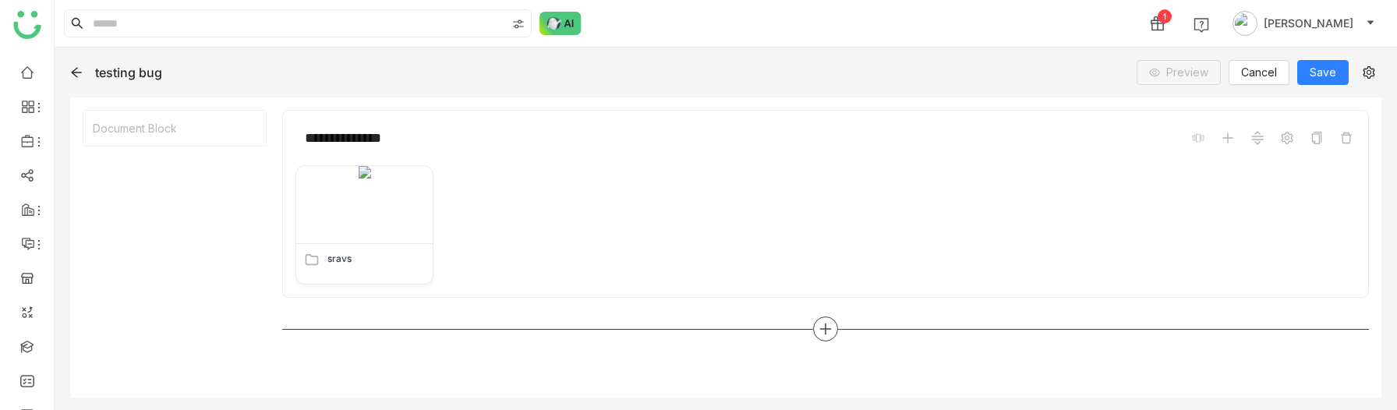
click at [824, 334] on icon at bounding box center [825, 329] width 14 height 14
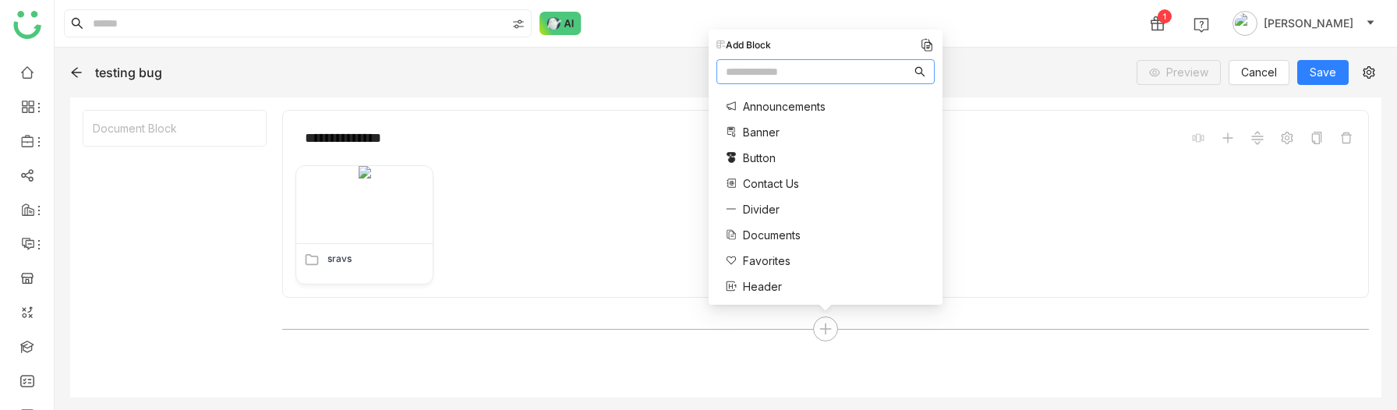
click at [751, 234] on span "Documents" at bounding box center [772, 235] width 58 height 16
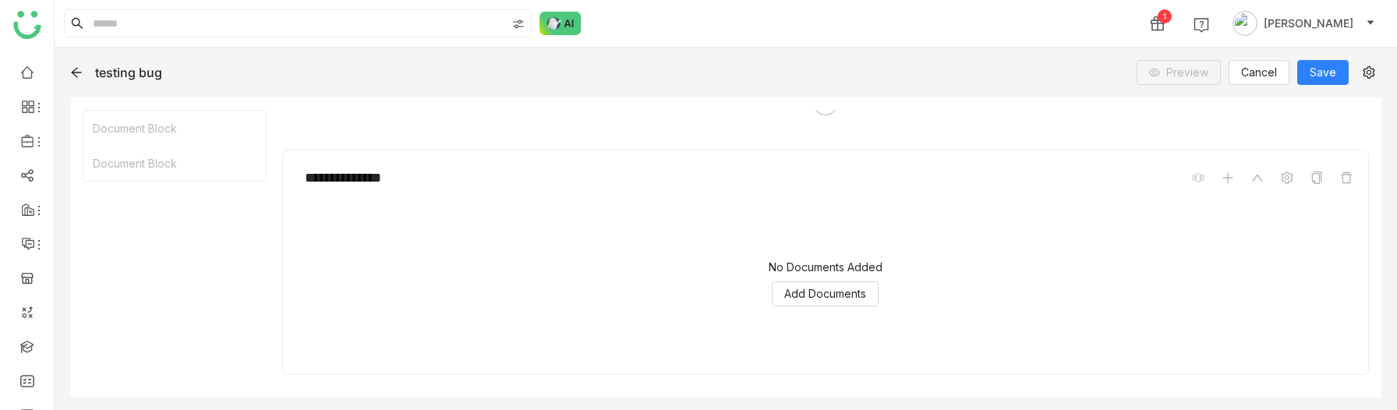
scroll to position [262, 0]
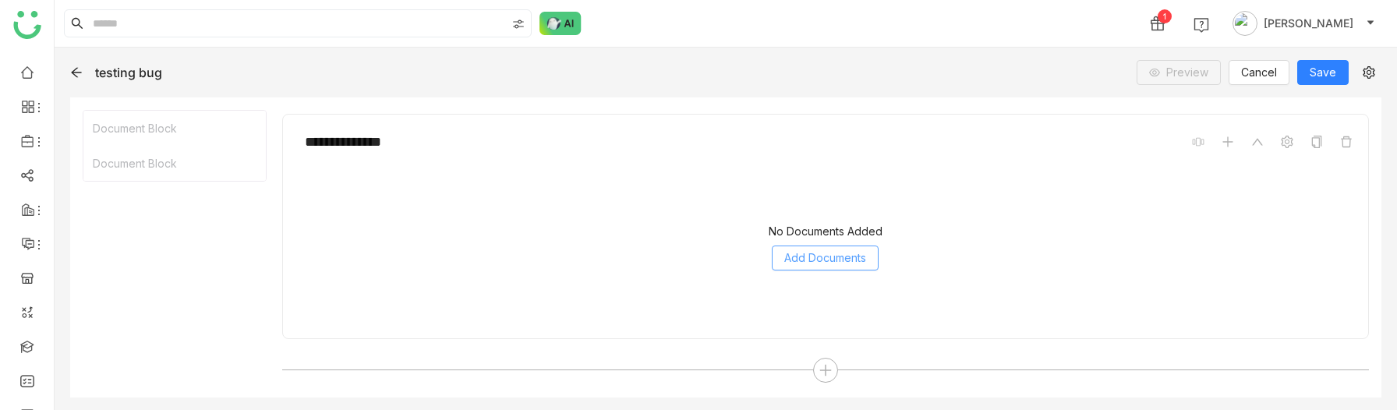
click at [806, 253] on span "Add Documents" at bounding box center [825, 257] width 82 height 17
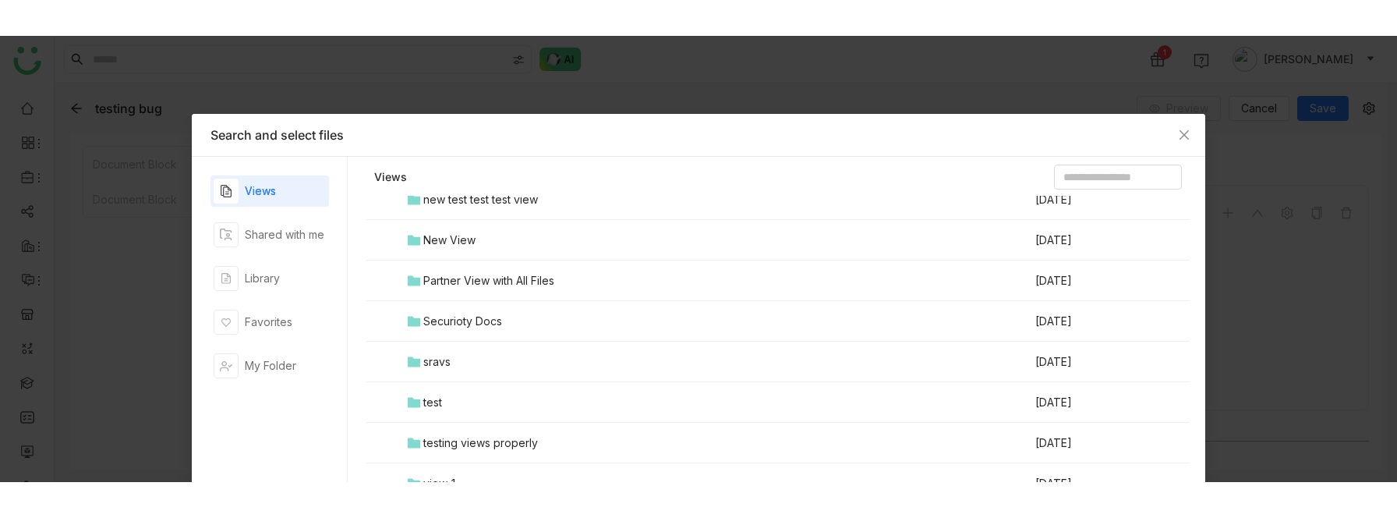
scroll to position [154, 0]
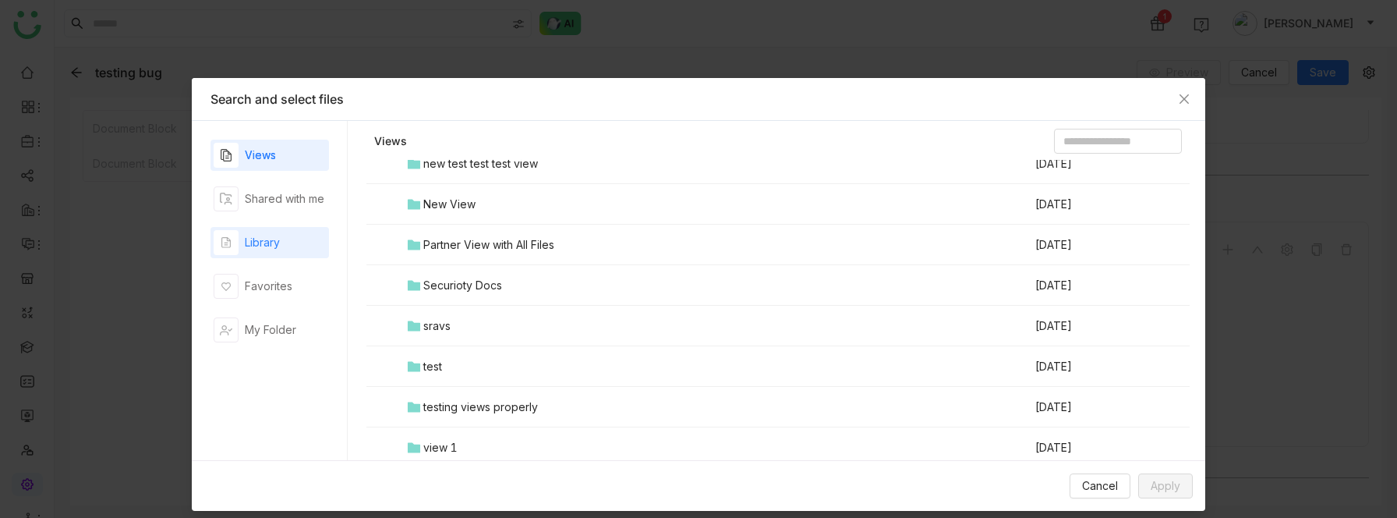
click at [287, 246] on div "Library" at bounding box center [269, 242] width 118 height 31
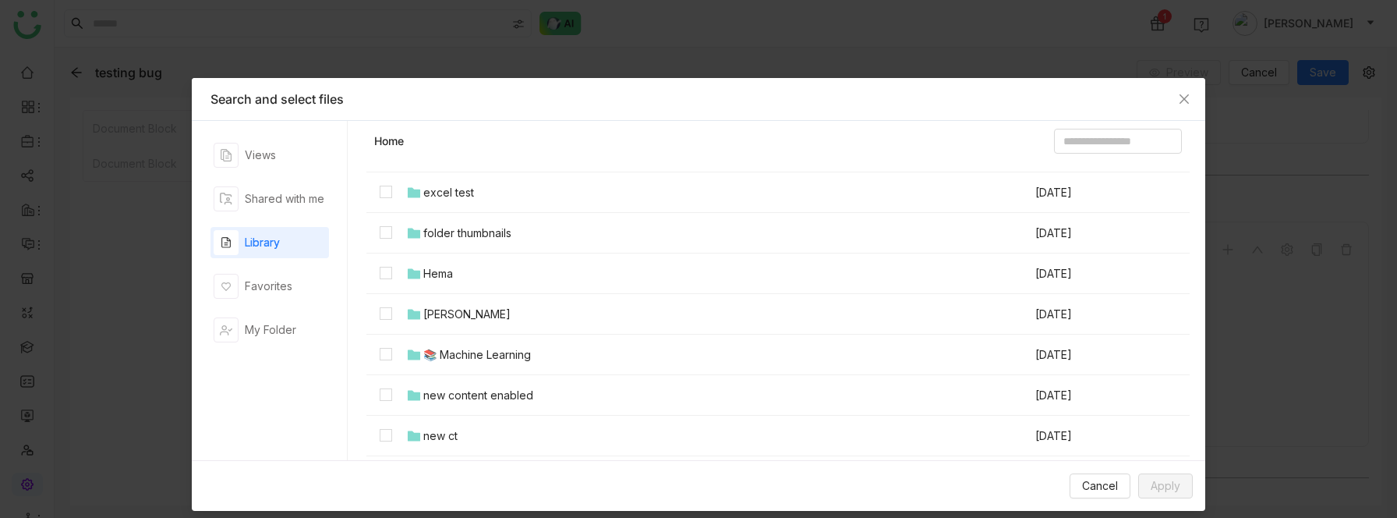
click at [376, 230] on td at bounding box center [385, 233] width 39 height 41
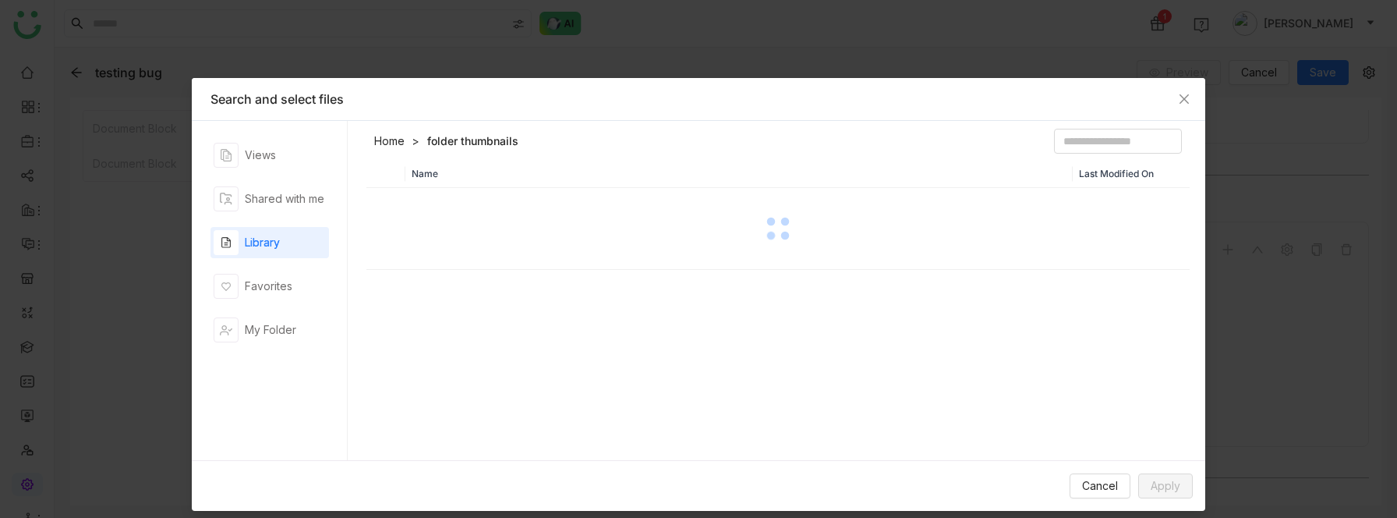
scroll to position [0, 0]
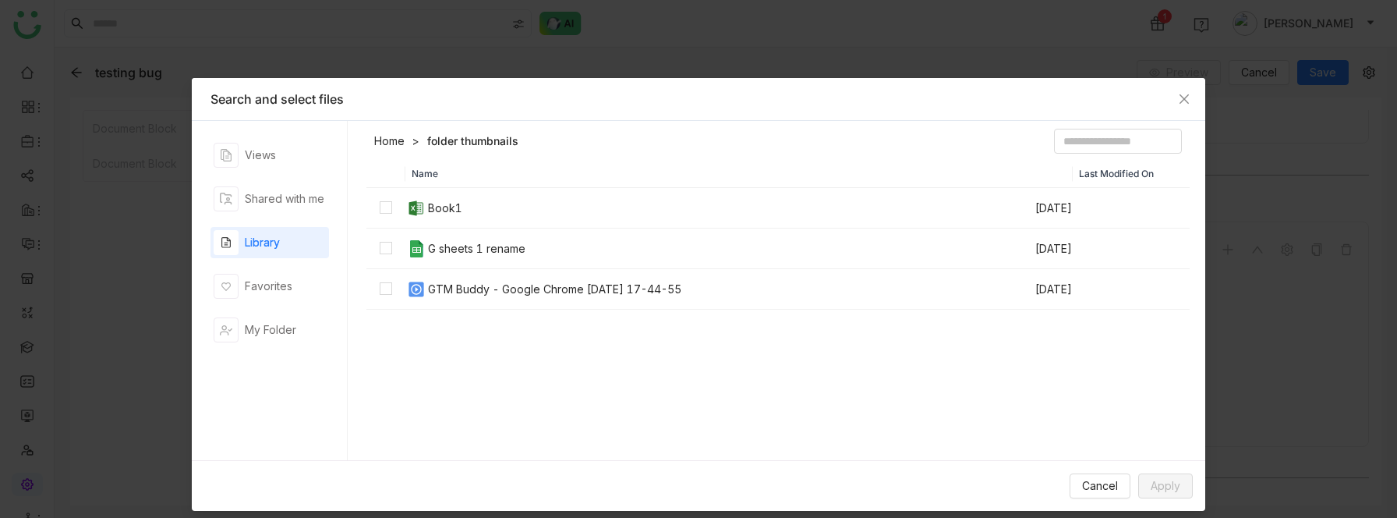
click at [398, 148] on link "Home" at bounding box center [389, 141] width 30 height 16
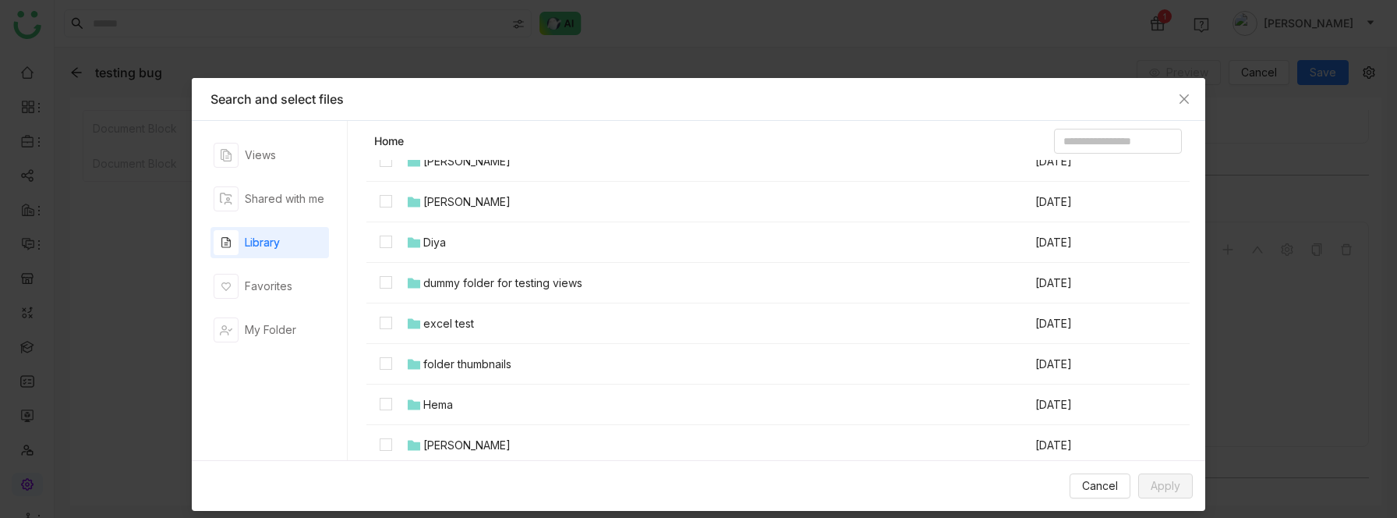
scroll to position [661, 0]
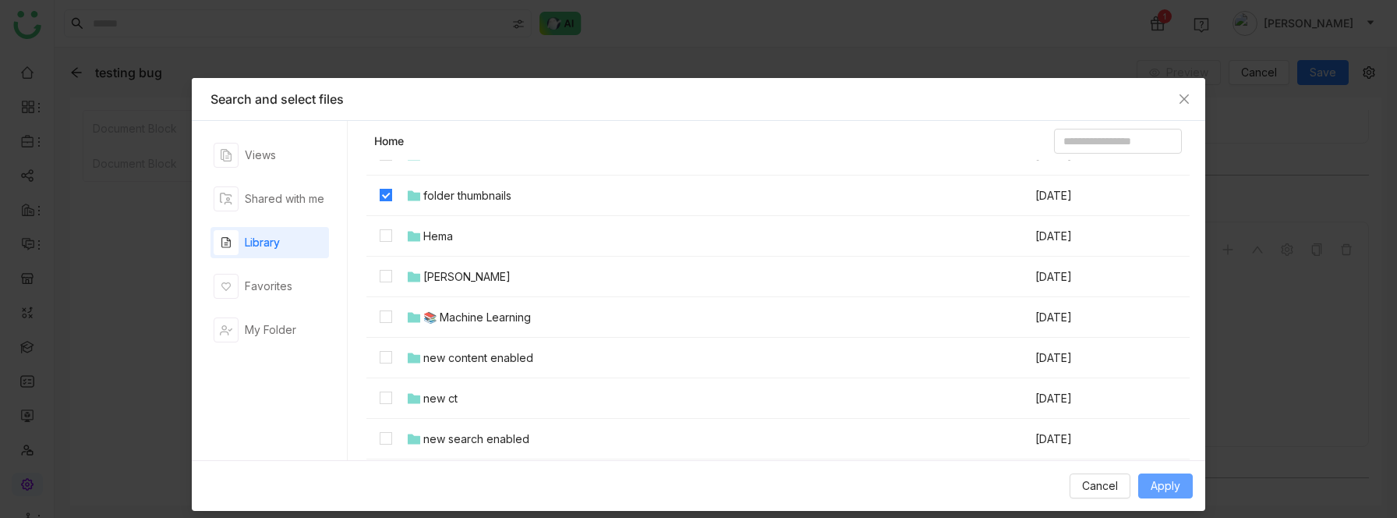
click at [1179, 475] on button "Apply" at bounding box center [1165, 485] width 55 height 25
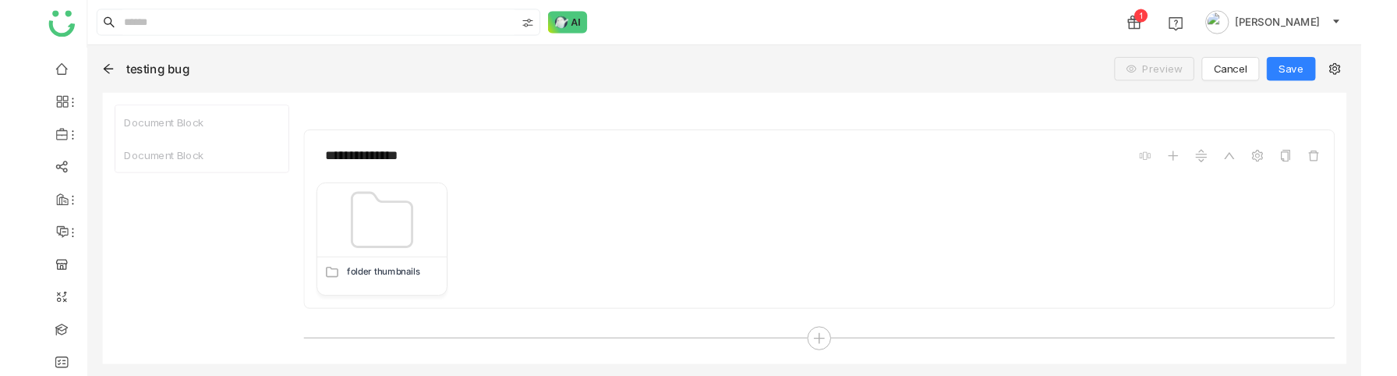
scroll to position [260, 0]
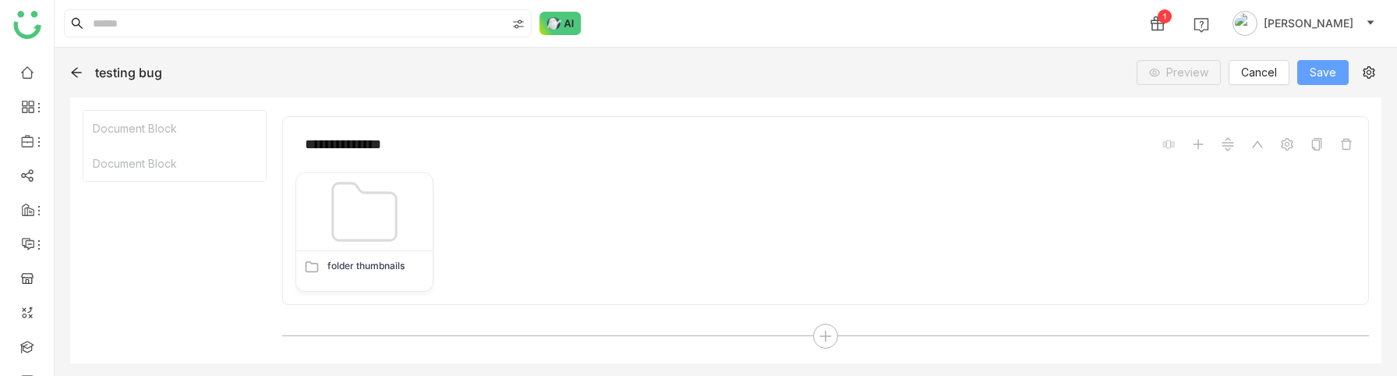
click at [1315, 64] on span "Save" at bounding box center [1322, 72] width 26 height 17
click at [818, 336] on div at bounding box center [825, 335] width 25 height 25
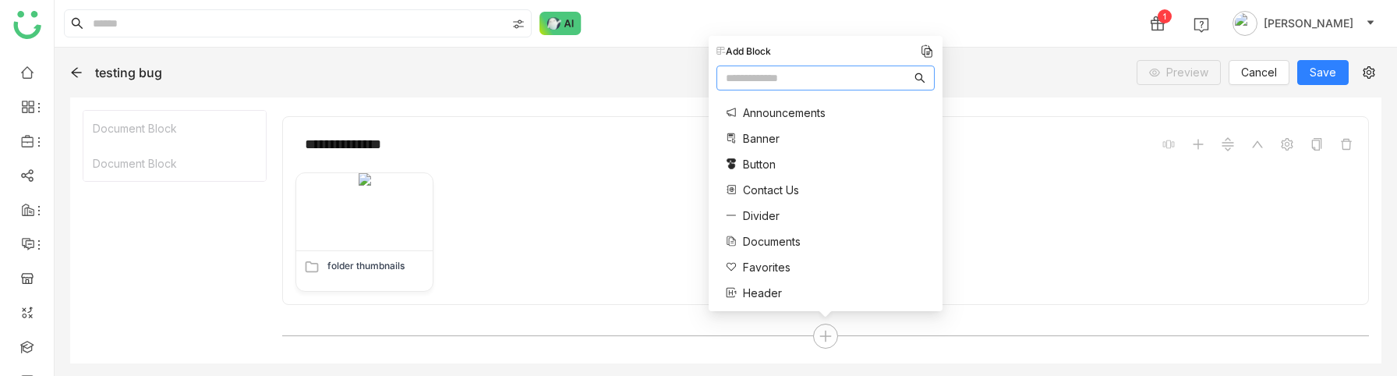
click at [790, 246] on span "Documents" at bounding box center [772, 241] width 58 height 16
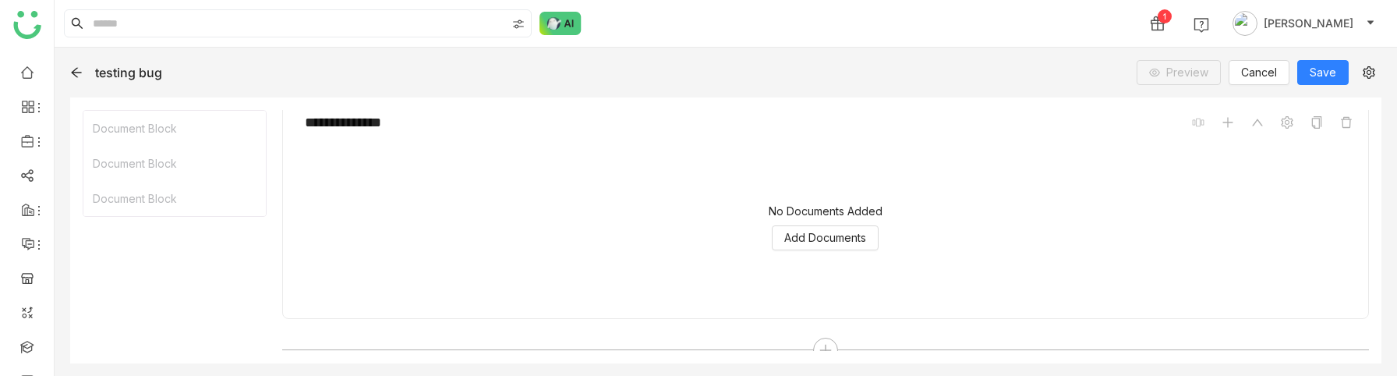
scroll to position [550, 0]
click at [821, 240] on span "Add Documents" at bounding box center [825, 235] width 82 height 17
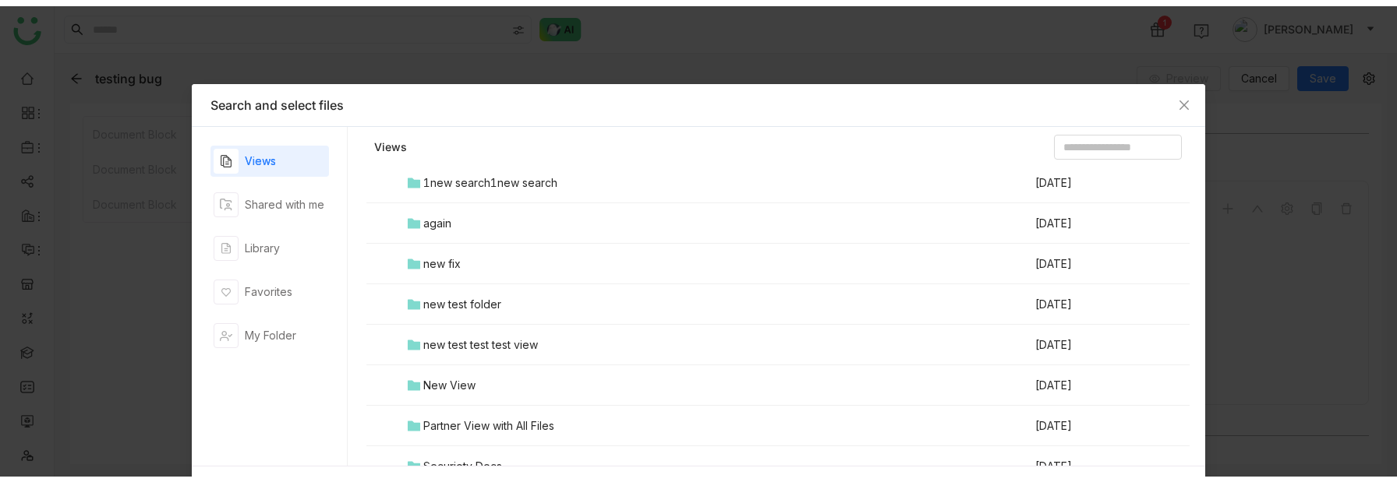
scroll to position [456, 0]
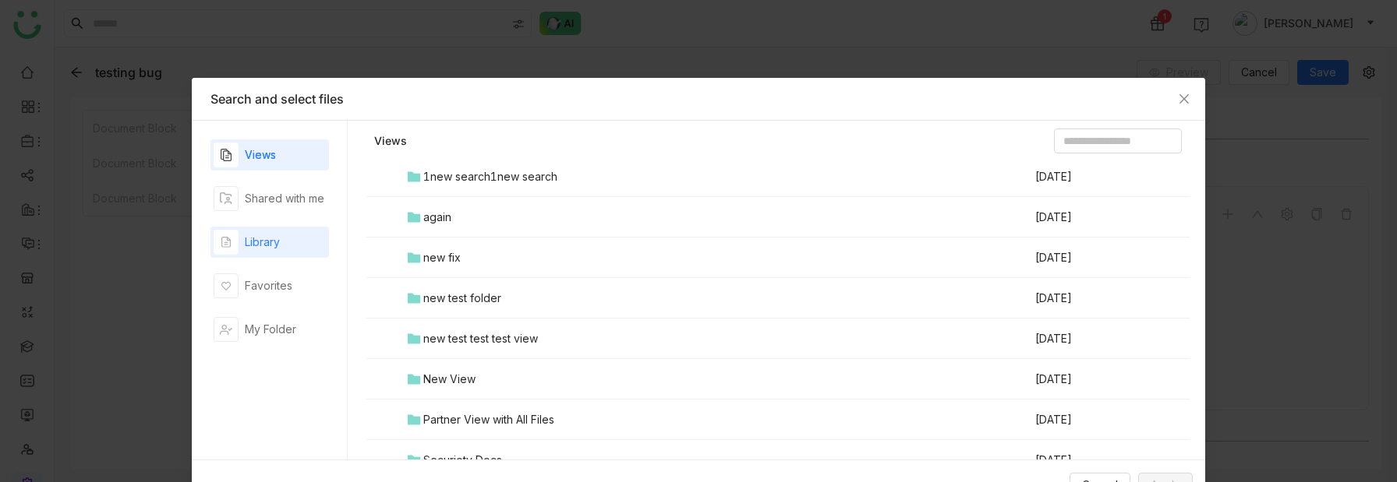
click at [296, 250] on div "Library" at bounding box center [269, 242] width 118 height 31
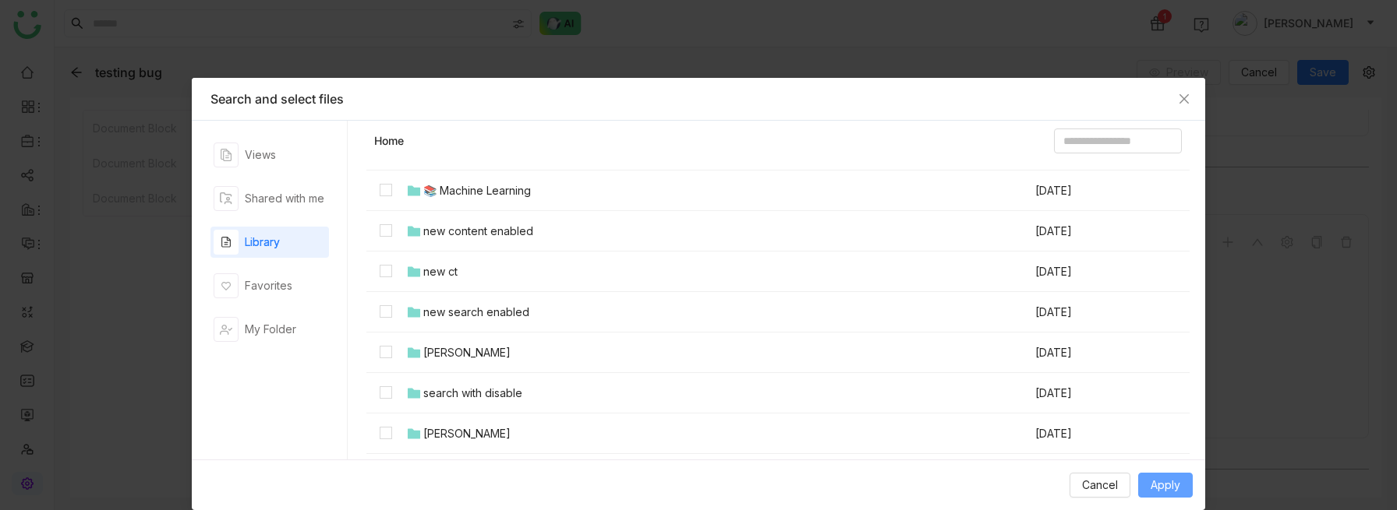
scroll to position [428, 0]
click at [1172, 482] on span "Apply" at bounding box center [1165, 485] width 30 height 17
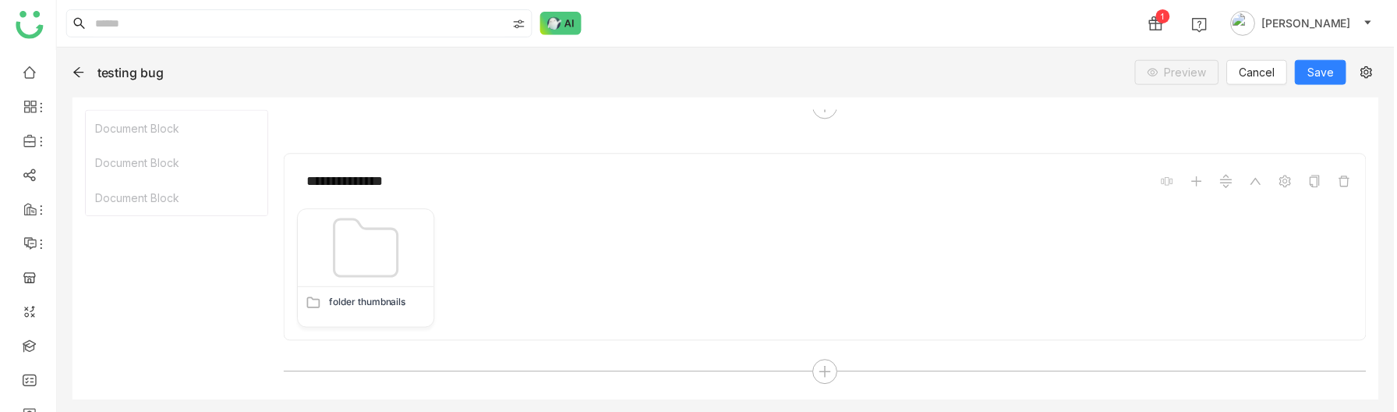
scroll to position [490, 0]
click at [1316, 70] on span "Save" at bounding box center [1322, 72] width 26 height 17
